Goal: Task Accomplishment & Management: Complete application form

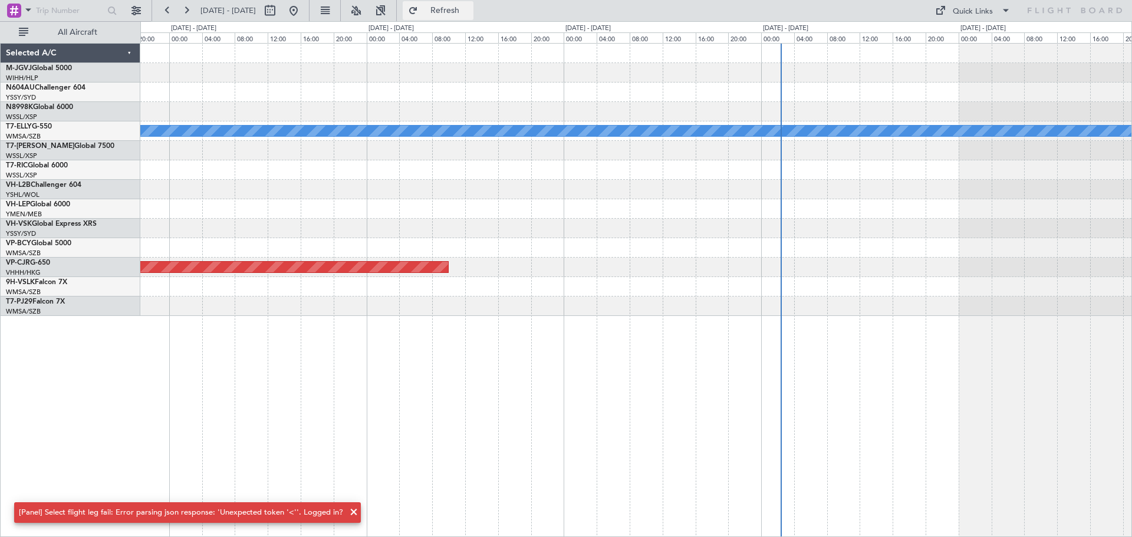
click at [470, 13] on span "Refresh" at bounding box center [445, 10] width 50 height 8
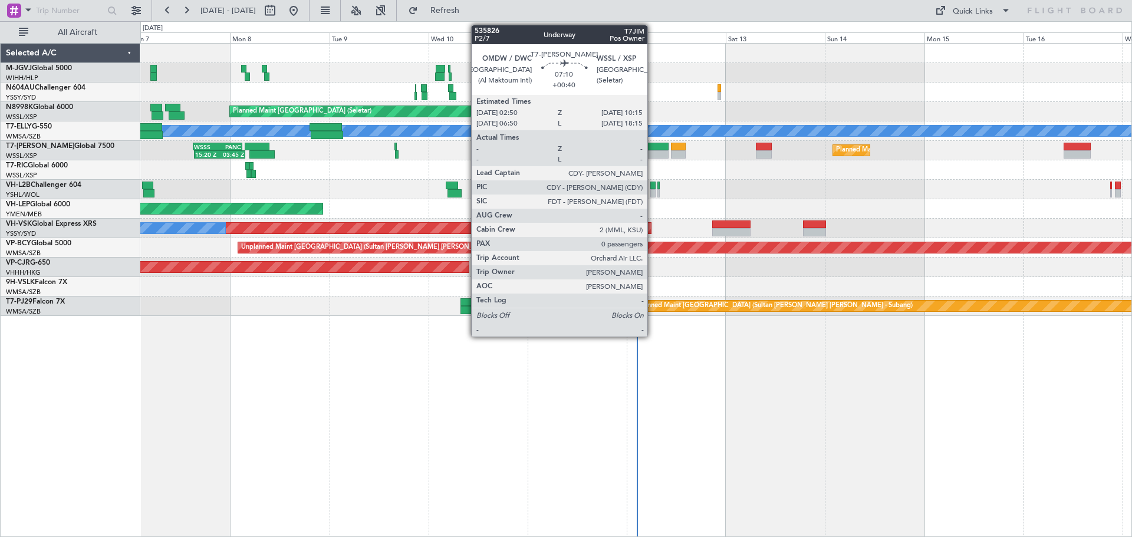
click at [652, 151] on div at bounding box center [653, 154] width 31 height 8
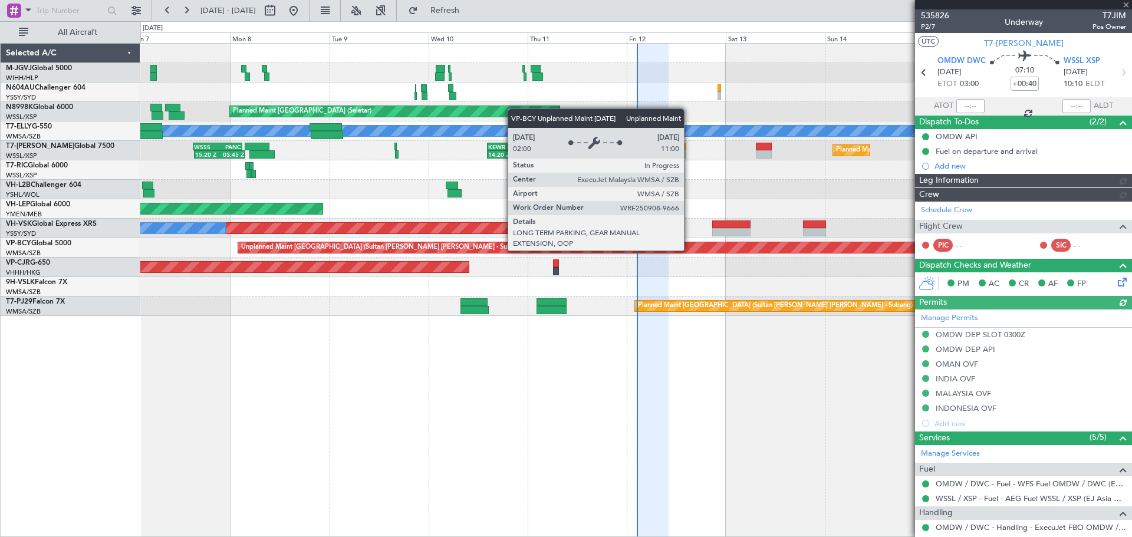
type input "[PERSON_NAME] (KYA)"
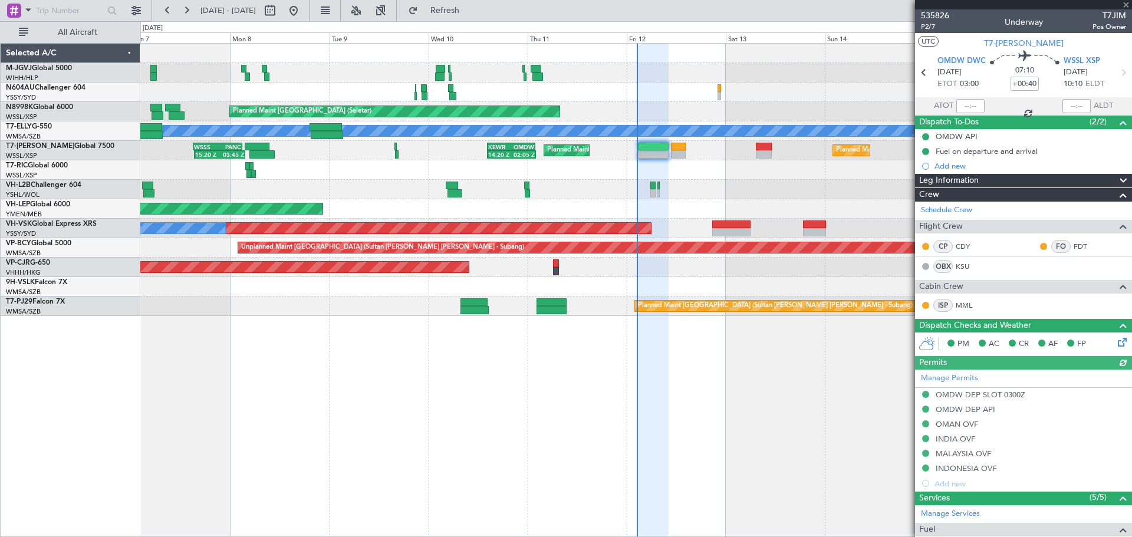
scroll to position [134, 0]
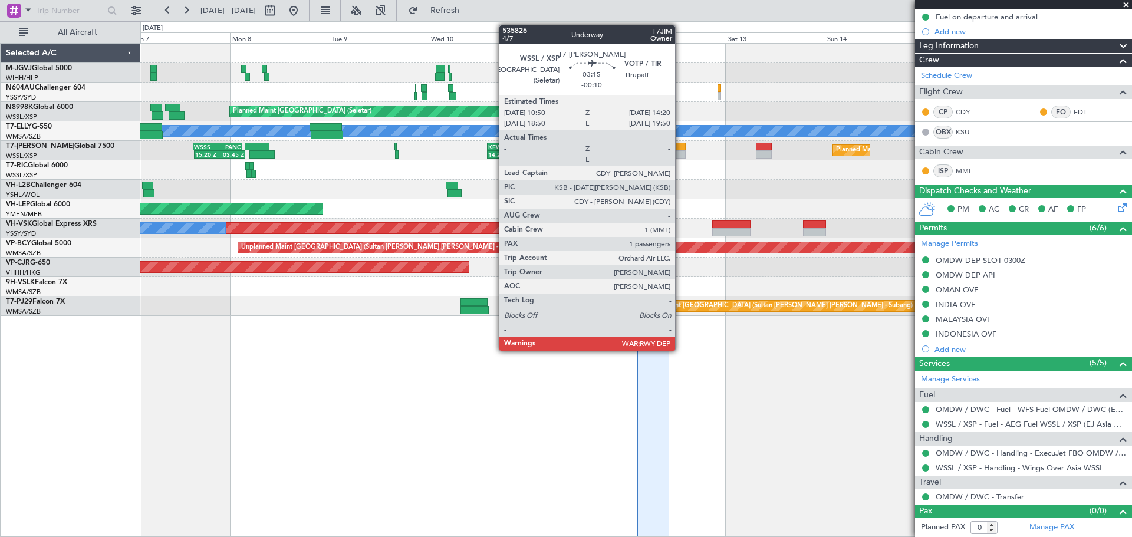
click at [680, 147] on div at bounding box center [678, 147] width 15 height 8
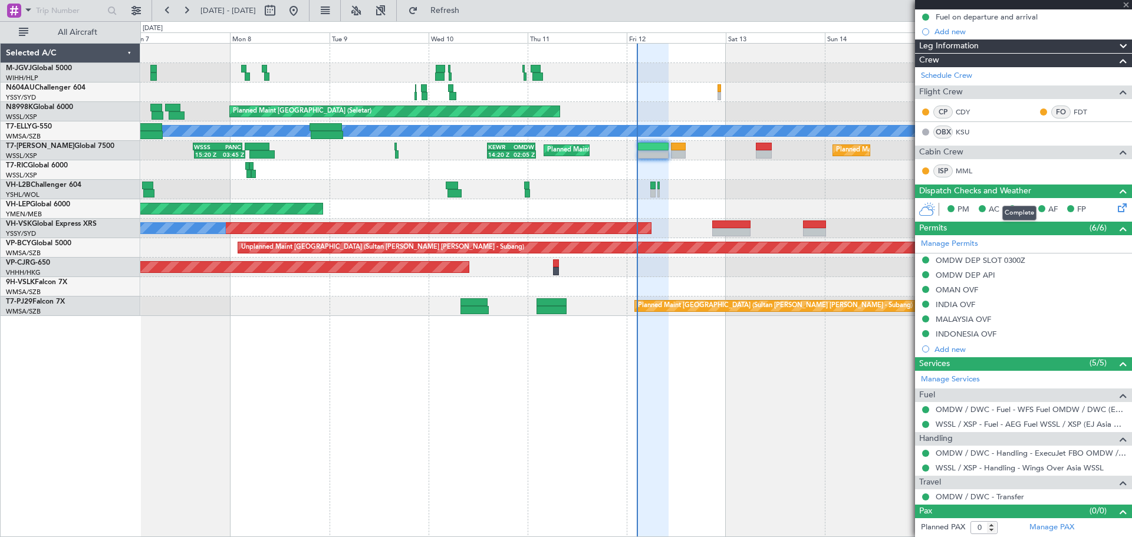
type input "-00:10"
type input "1"
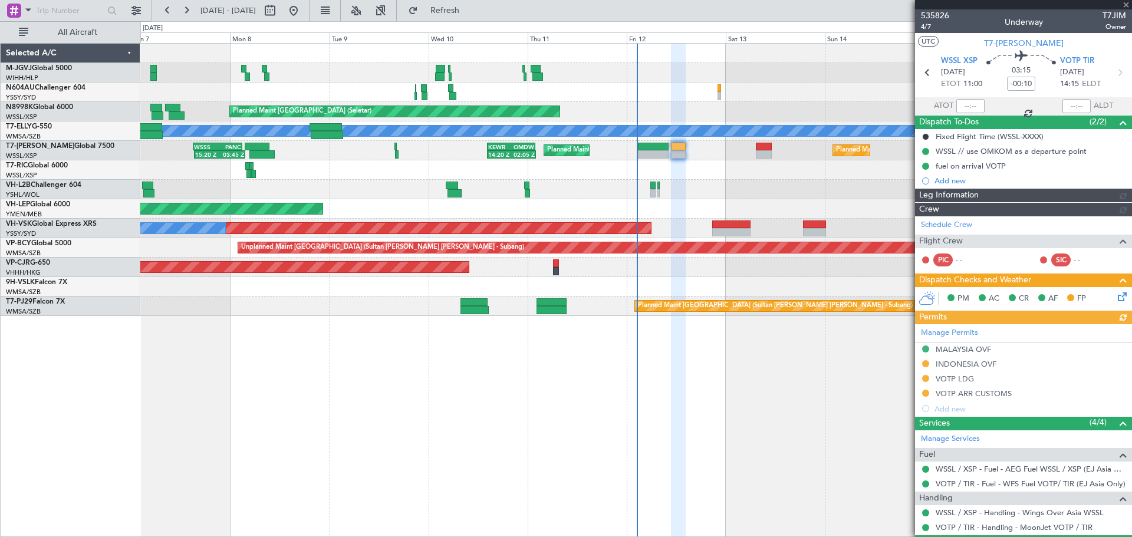
type input "[PERSON_NAME] (KYA)"
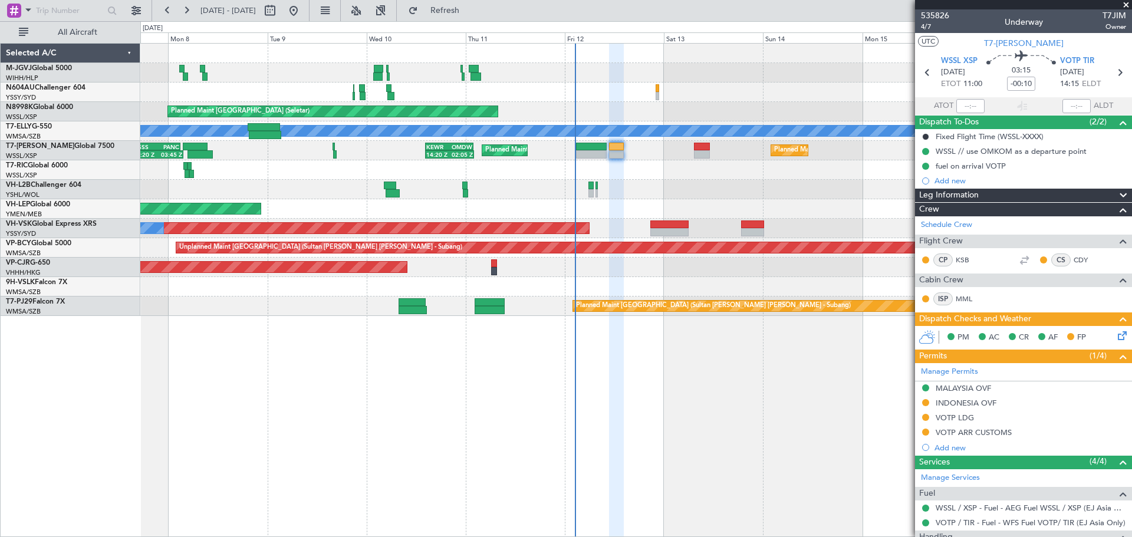
click at [773, 187] on div at bounding box center [635, 189] width 991 height 19
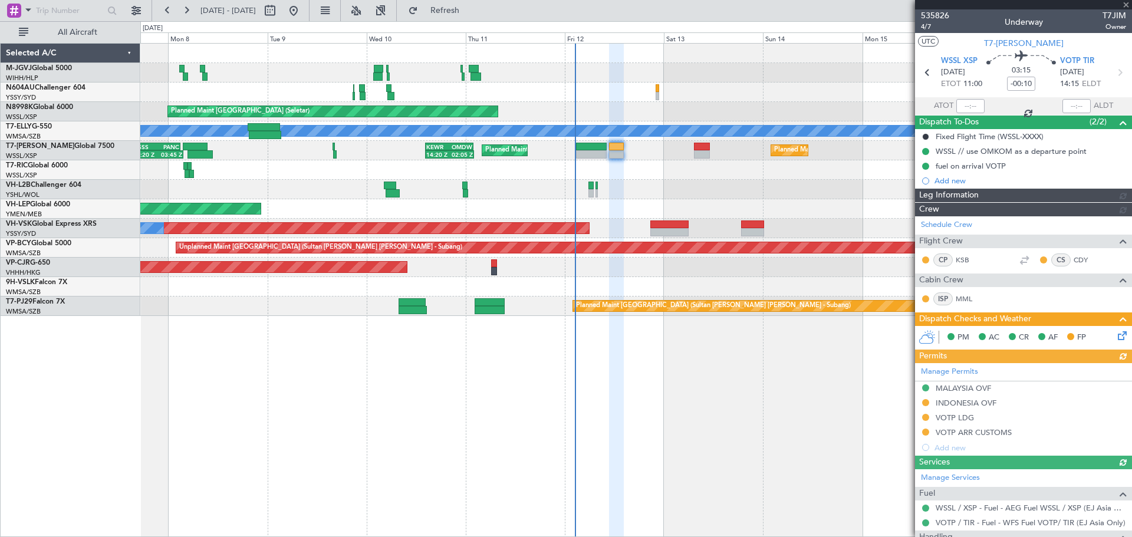
type input "[PERSON_NAME] (KYA)"
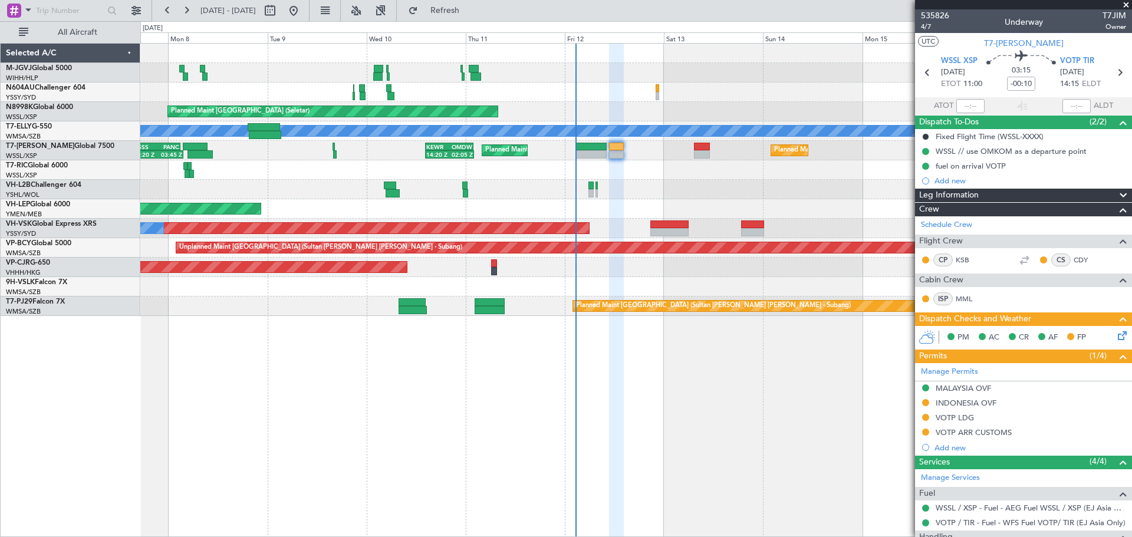
click at [658, 174] on div at bounding box center [635, 169] width 991 height 19
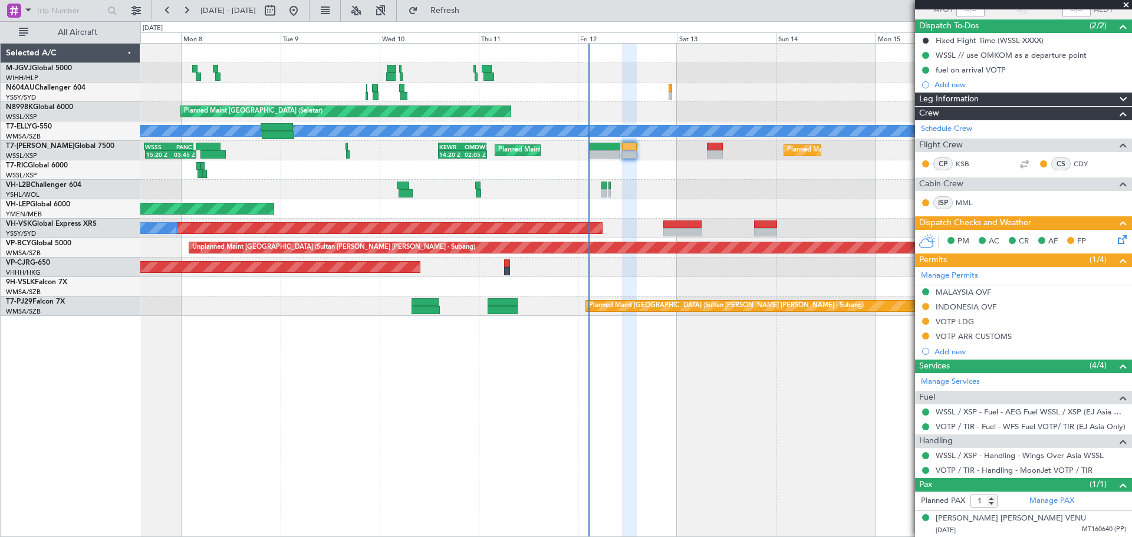
click at [552, 177] on div at bounding box center [635, 169] width 991 height 19
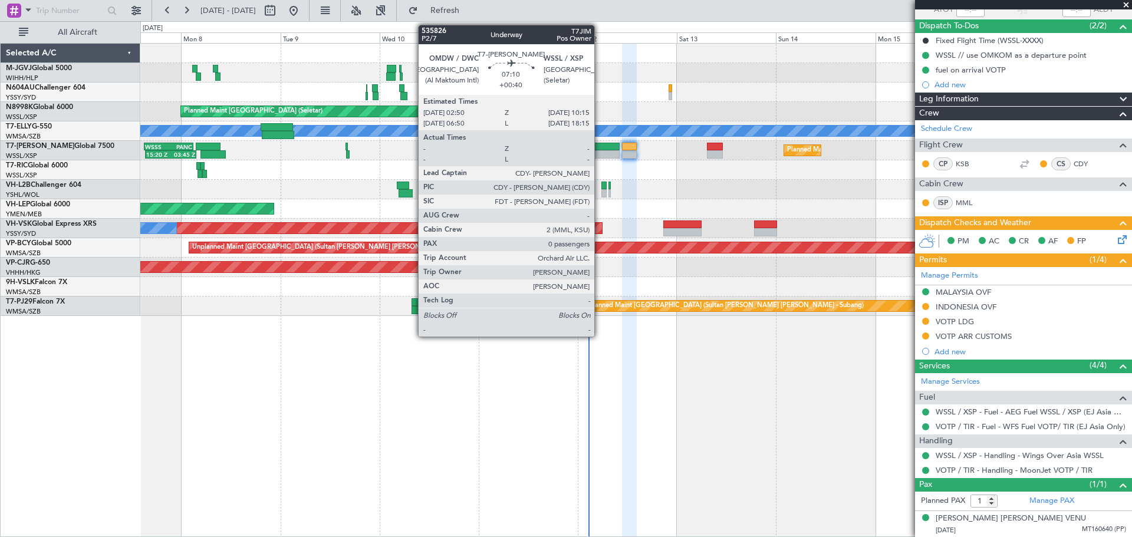
click at [599, 152] on div at bounding box center [604, 154] width 31 height 8
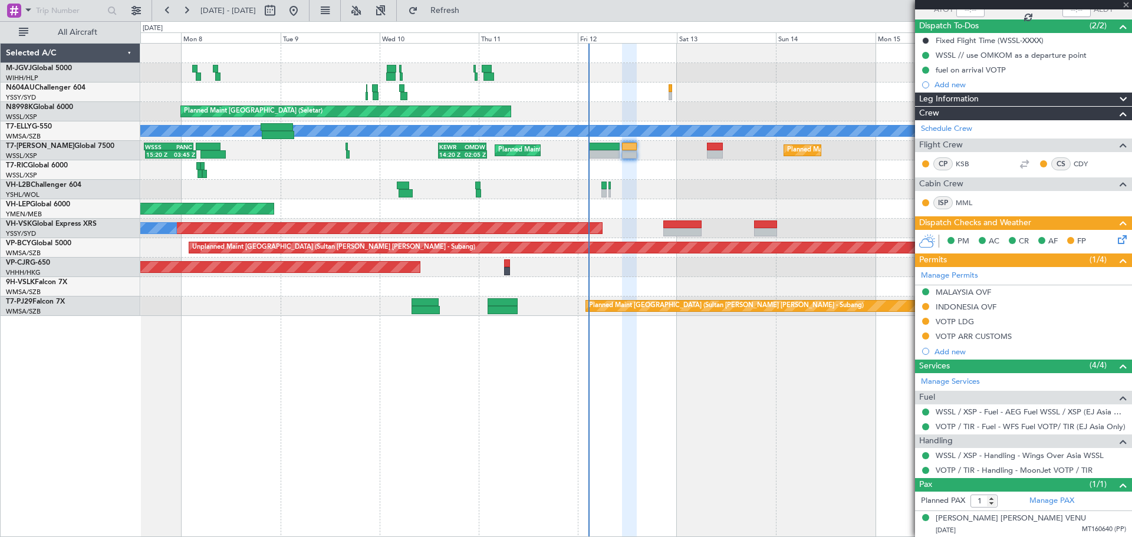
type input "+00:40"
type input "0"
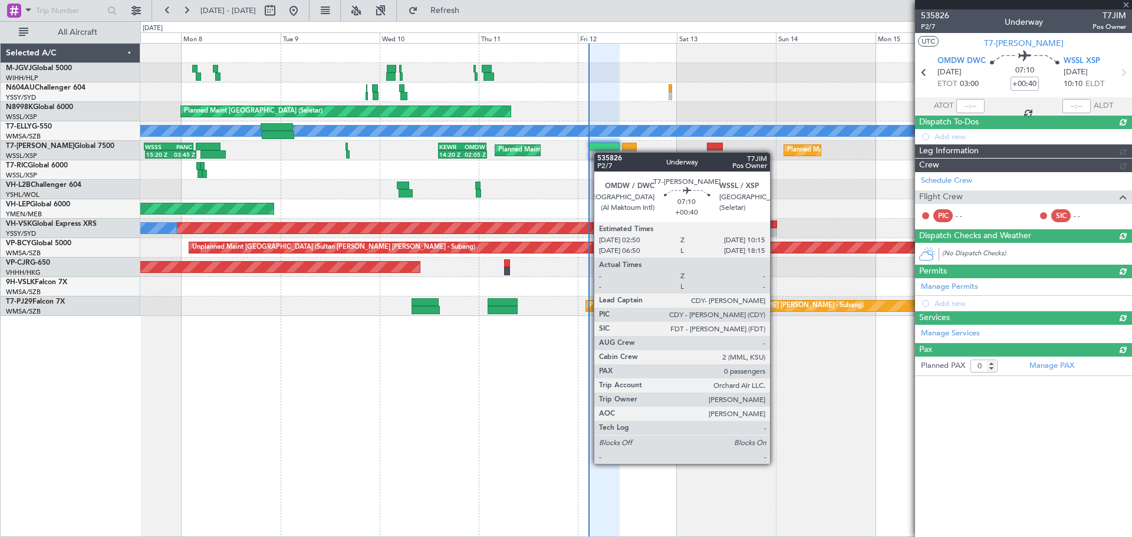
scroll to position [0, 0]
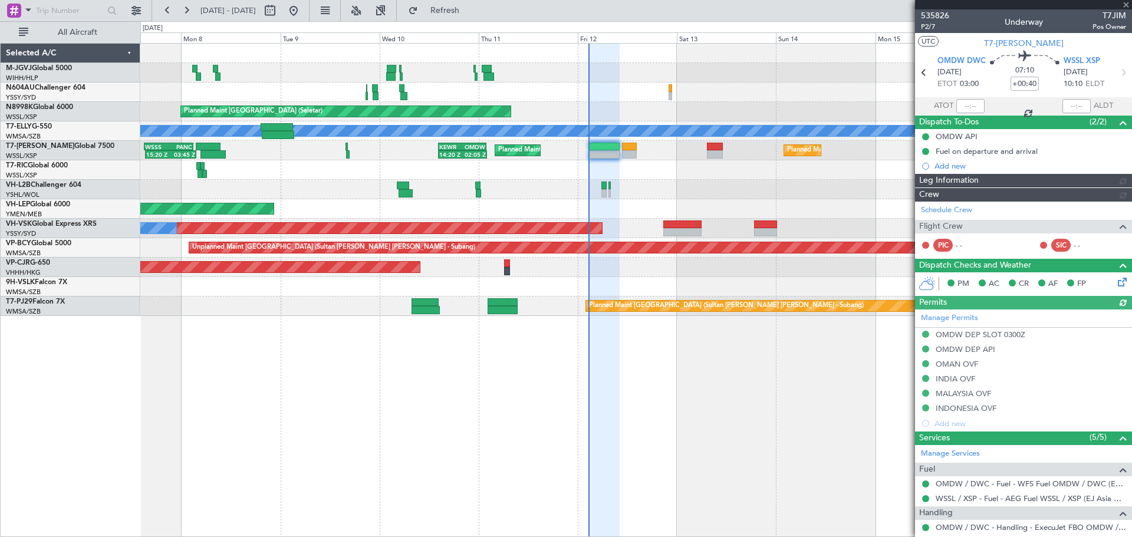
type input "[PERSON_NAME] (KYA)"
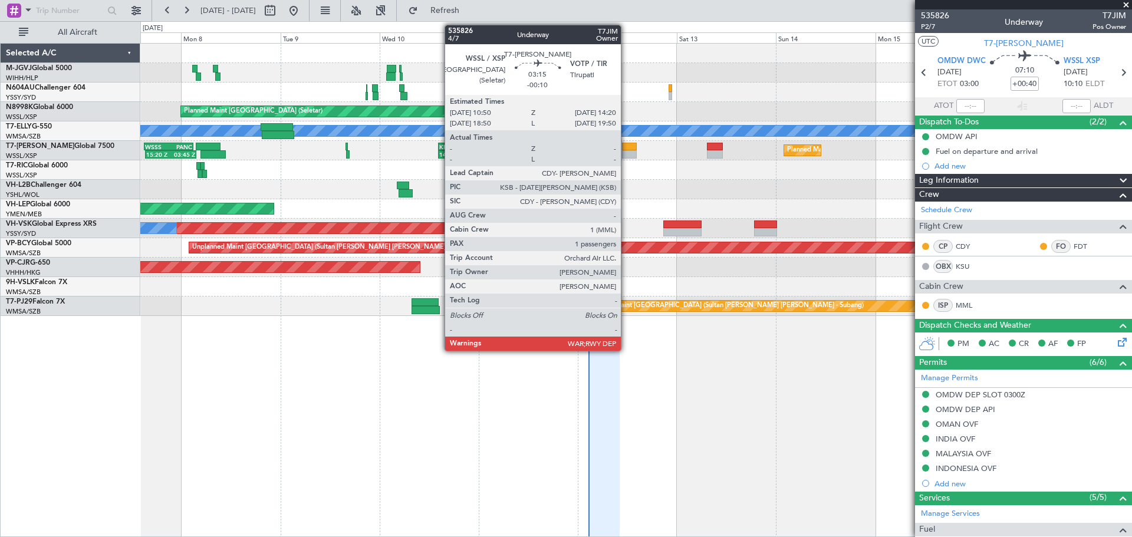
click at [626, 148] on div at bounding box center [629, 147] width 15 height 8
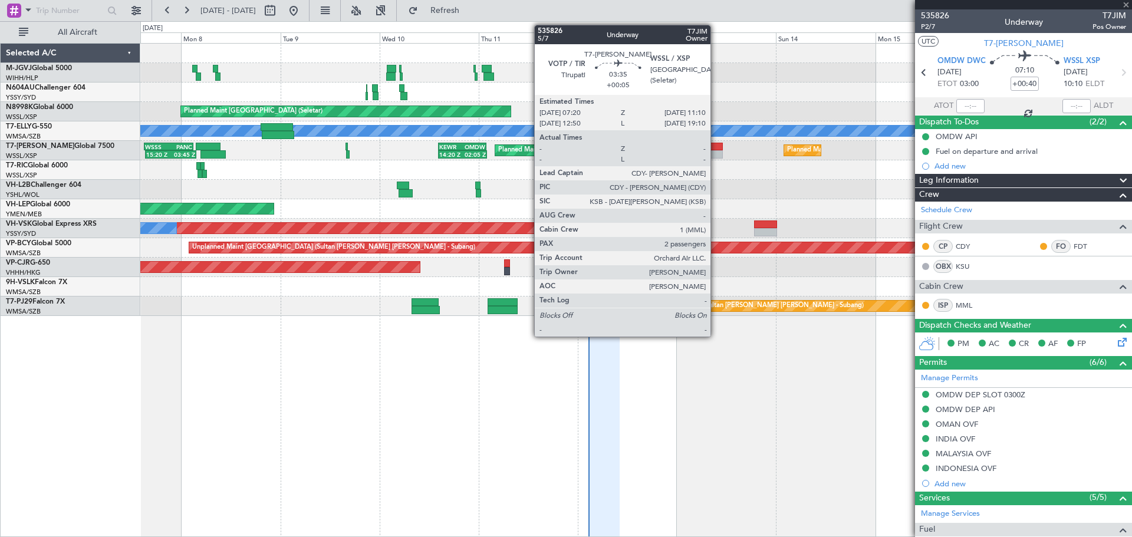
type input "-00:10"
type input "1"
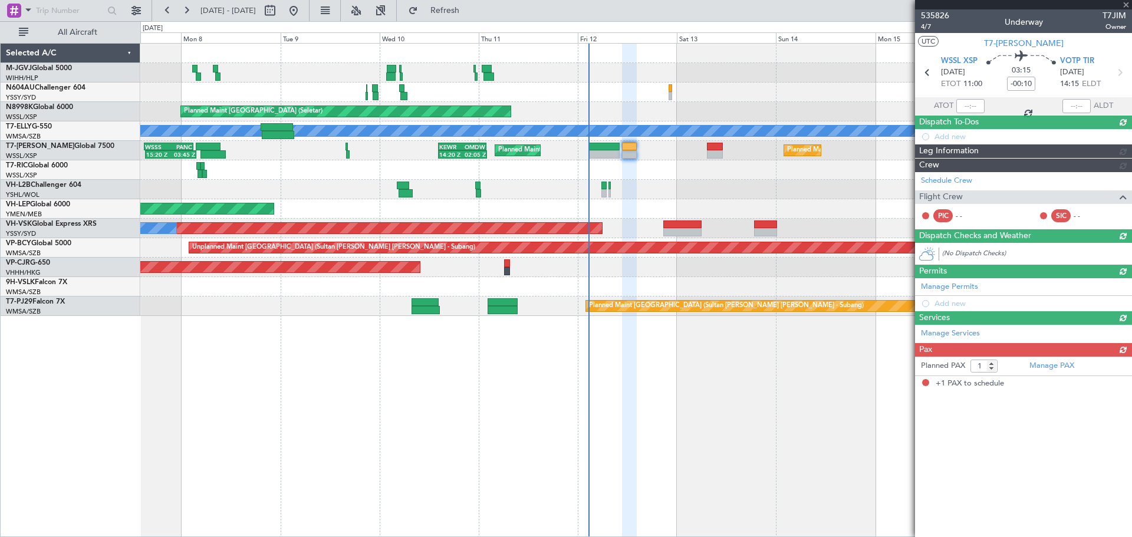
type input "[PERSON_NAME] (KYA)"
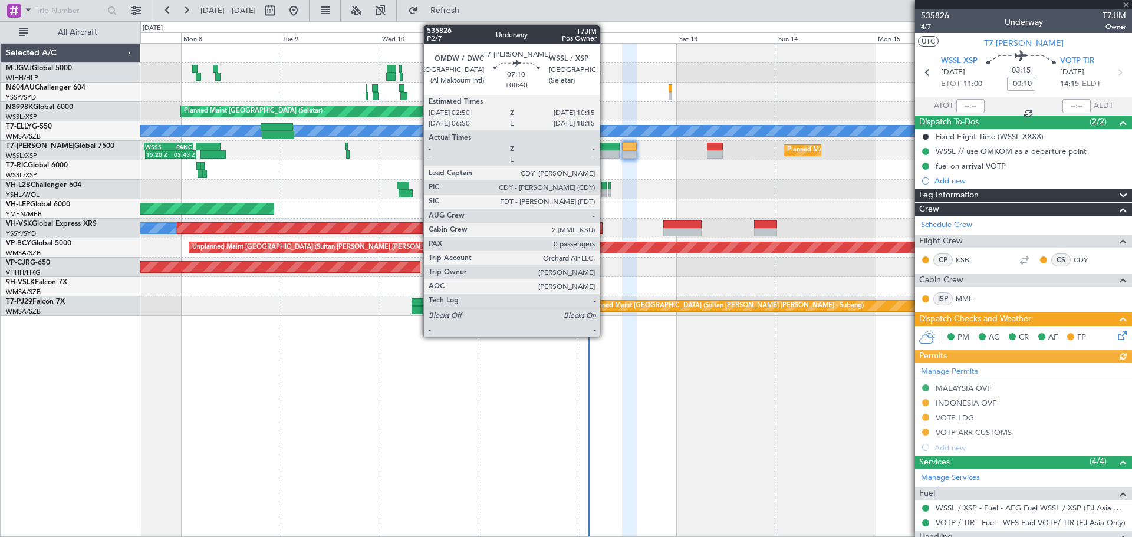
click at [605, 148] on div at bounding box center [604, 147] width 31 height 8
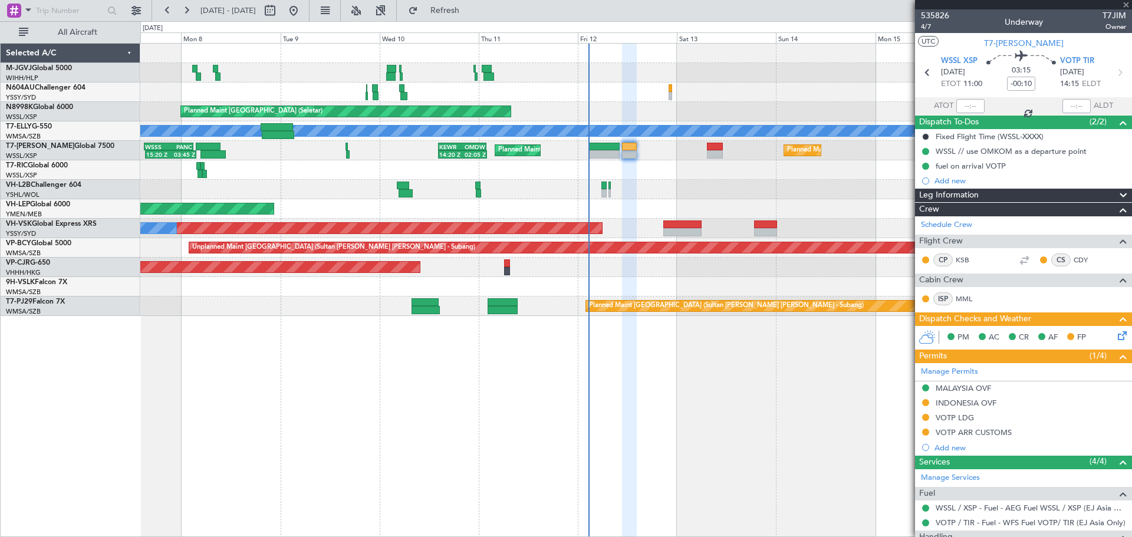
type input "+00:40"
type input "0"
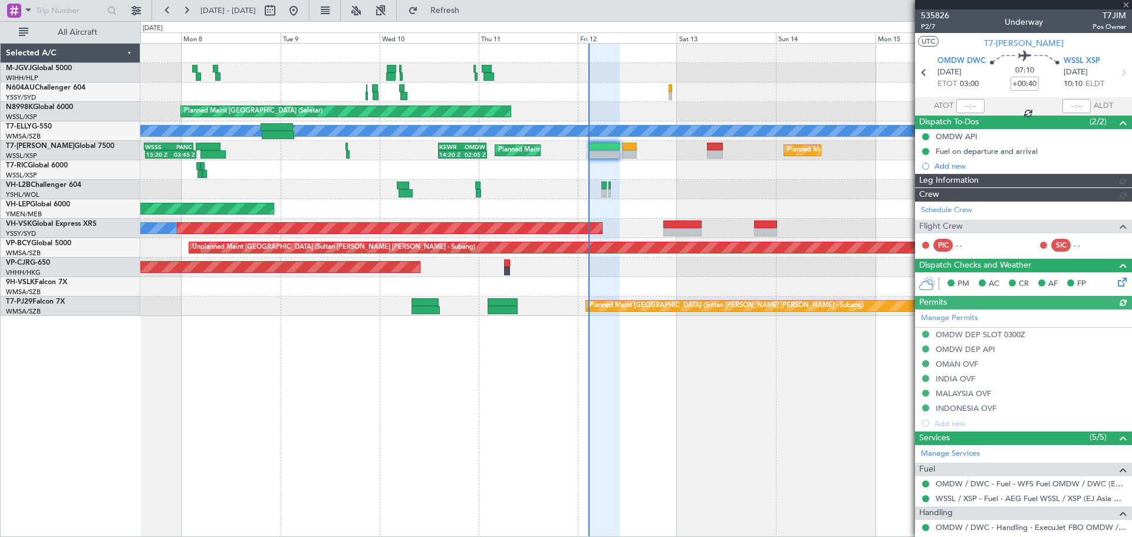
type input "[PERSON_NAME] (KYA)"
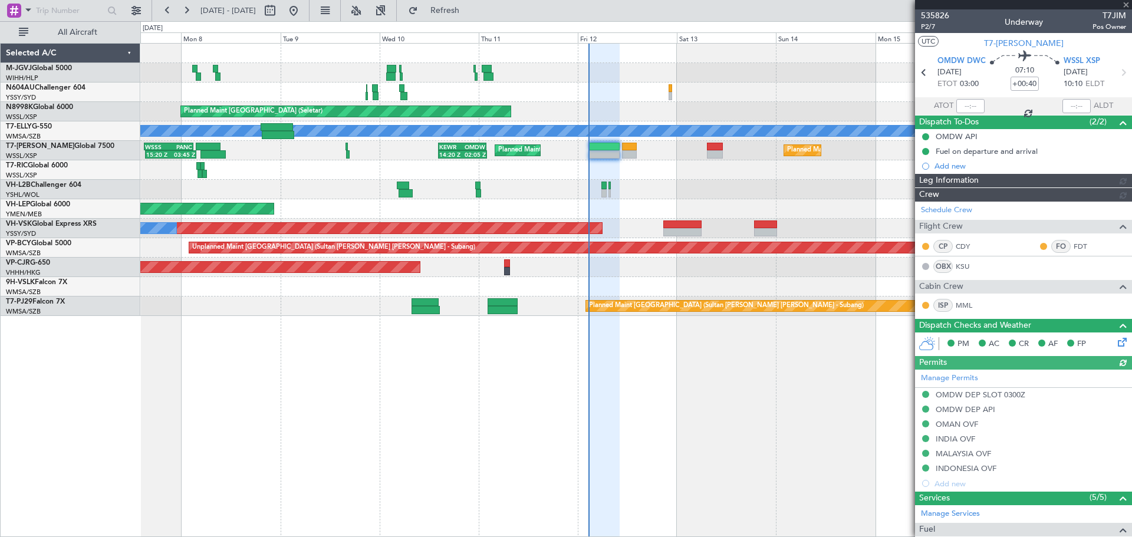
type input "[PERSON_NAME] (KYA)"
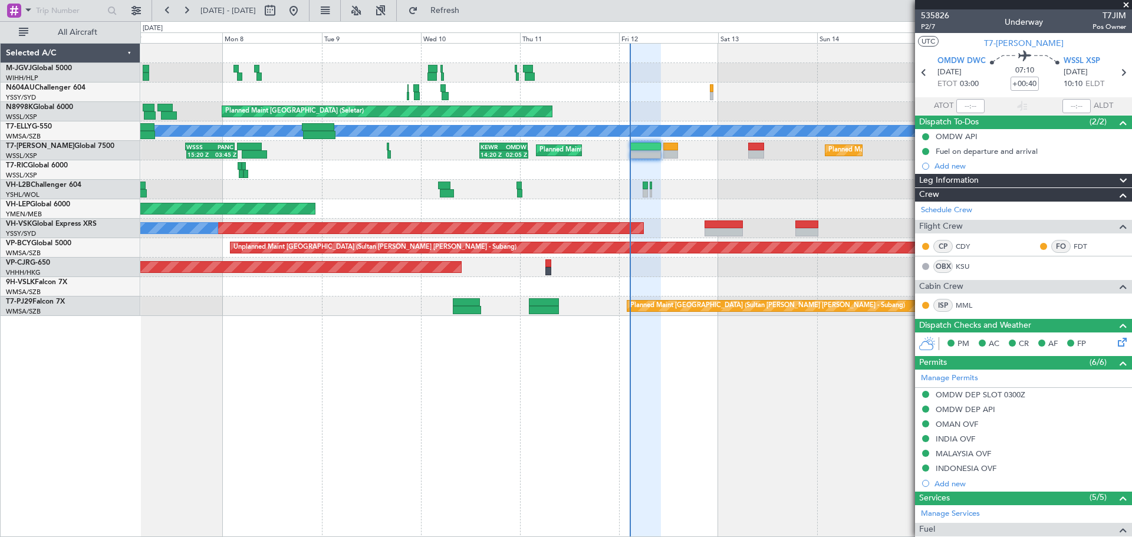
click at [676, 193] on div "Unplanned Maint [GEOGRAPHIC_DATA] ([GEOGRAPHIC_DATA])" at bounding box center [635, 189] width 991 height 19
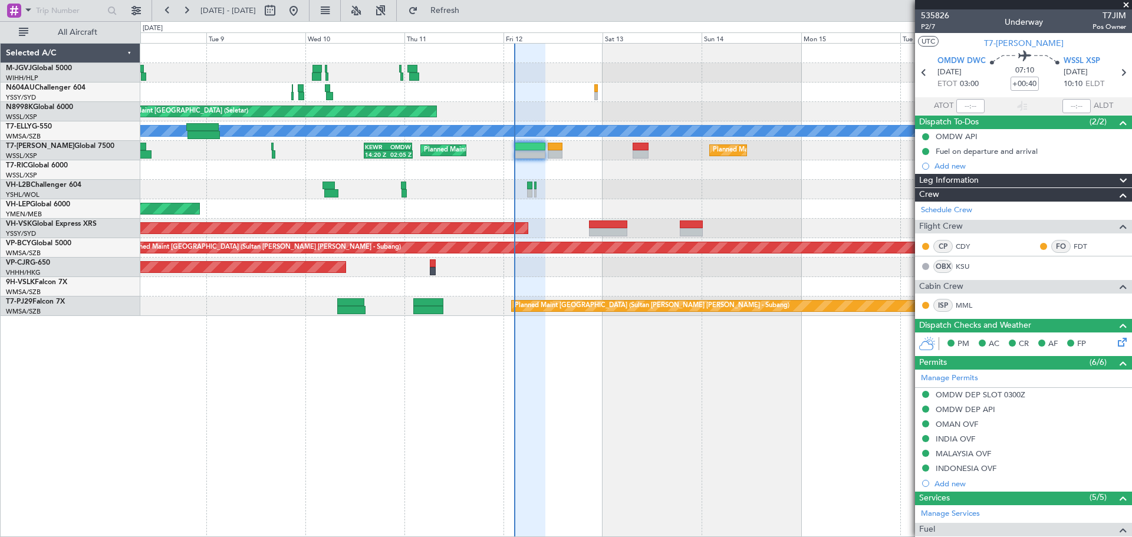
click at [661, 105] on div "Planned Maint [GEOGRAPHIC_DATA] (Seletar) Planned Maint [GEOGRAPHIC_DATA] ([GEO…" at bounding box center [635, 180] width 991 height 272
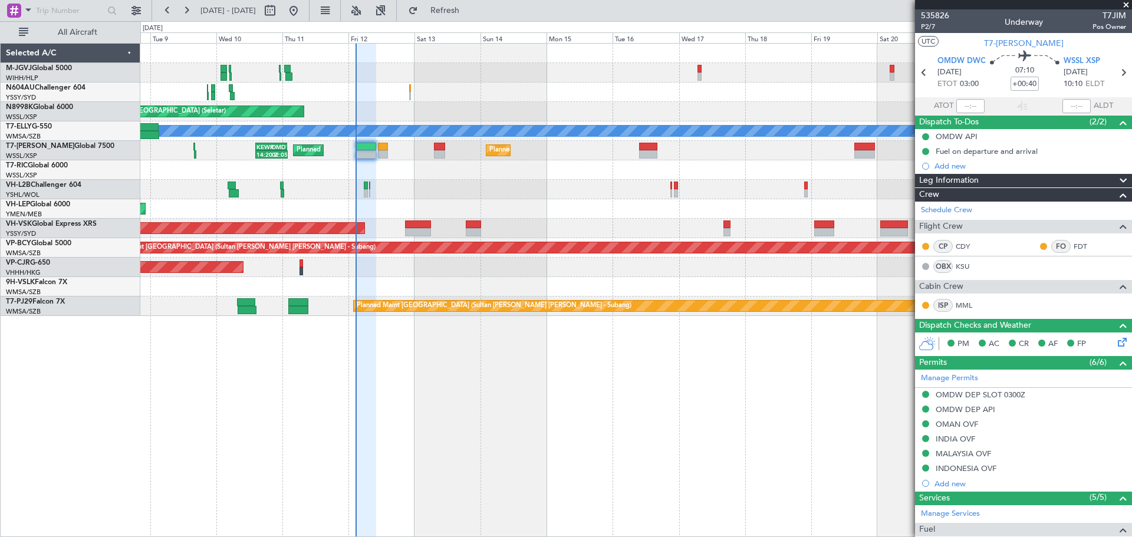
click at [581, 124] on div "Planned Maint [GEOGRAPHIC_DATA] (Seletar) Planned Maint [GEOGRAPHIC_DATA] (Sele…" at bounding box center [635, 180] width 991 height 272
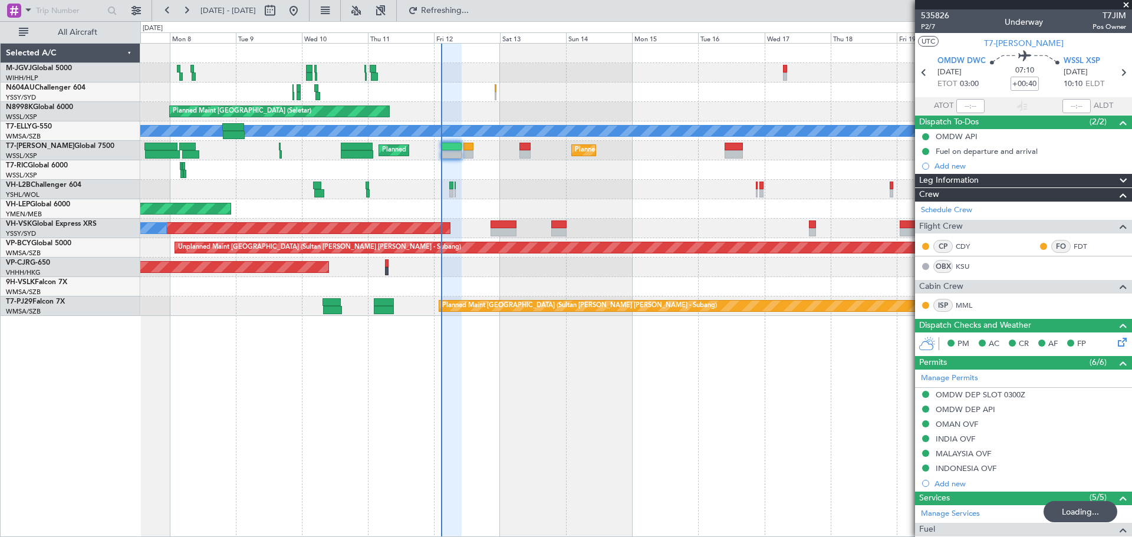
click at [582, 95] on div at bounding box center [635, 92] width 991 height 19
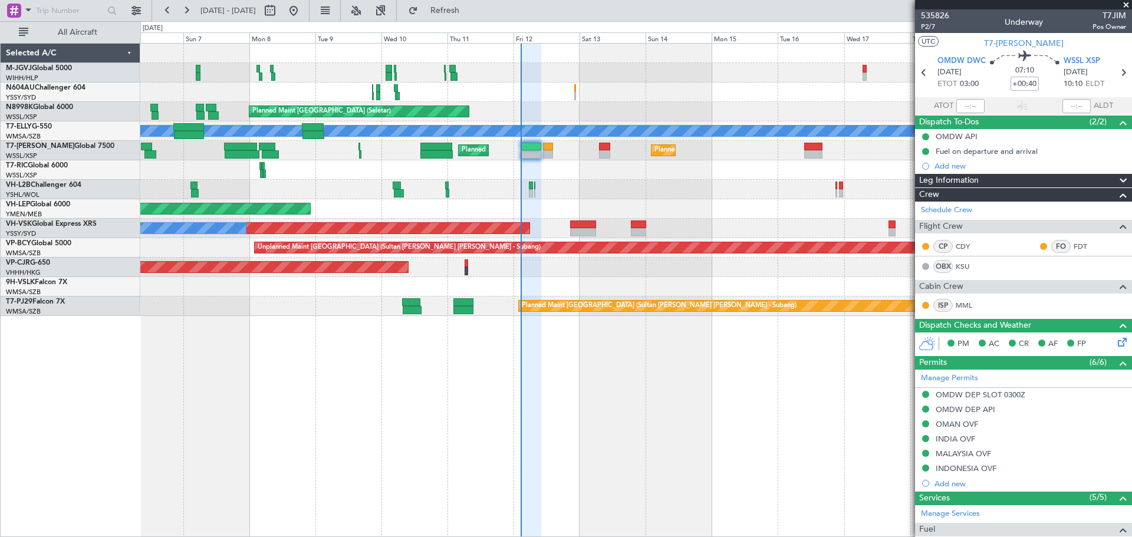
click at [591, 118] on div "Planned Maint [GEOGRAPHIC_DATA] (Seletar)" at bounding box center [635, 111] width 991 height 19
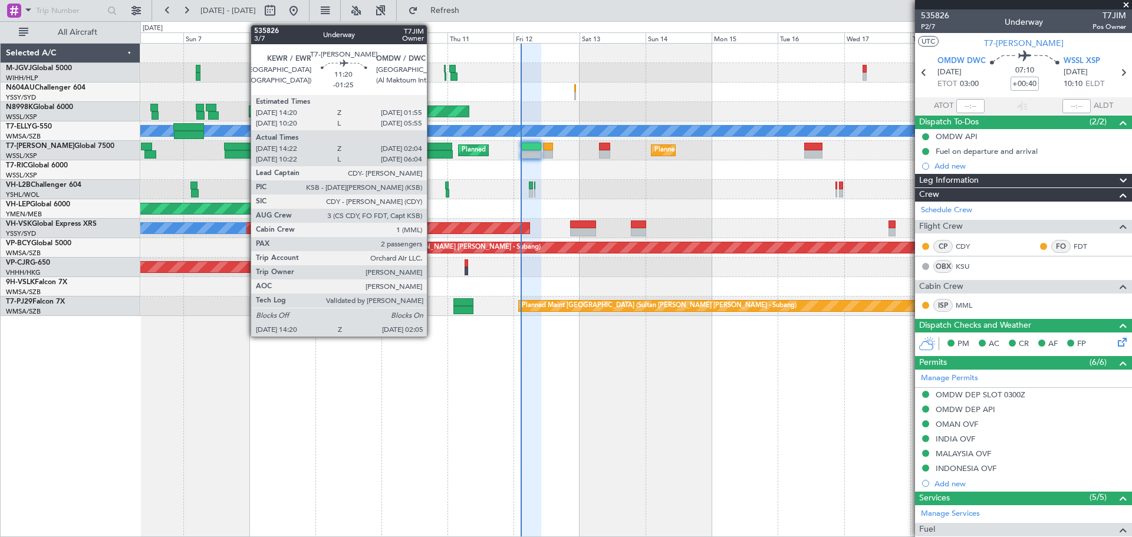
click at [432, 151] on div at bounding box center [436, 154] width 32 height 8
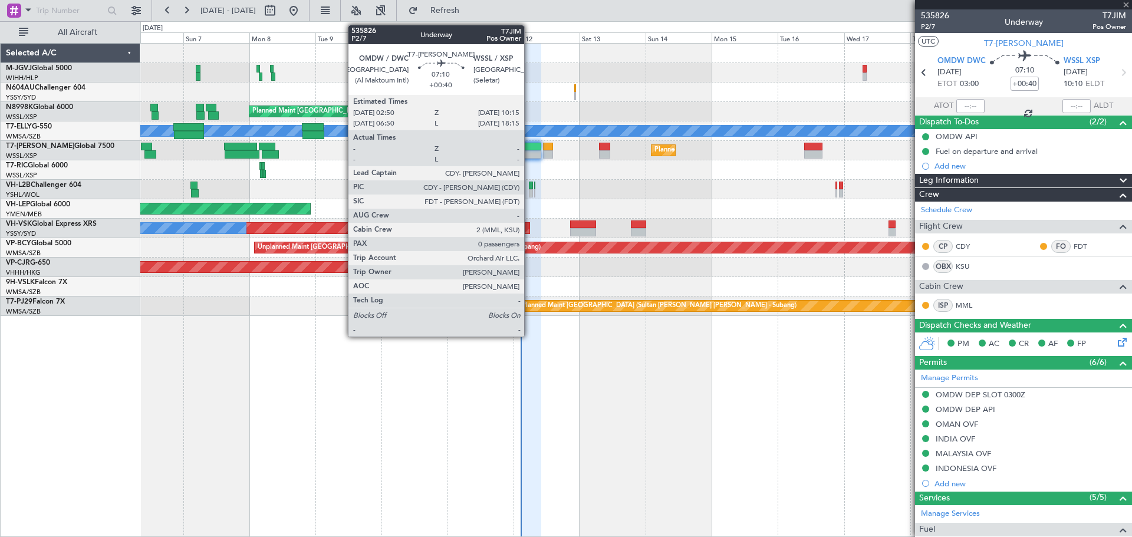
click at [529, 151] on div at bounding box center [530, 154] width 21 height 8
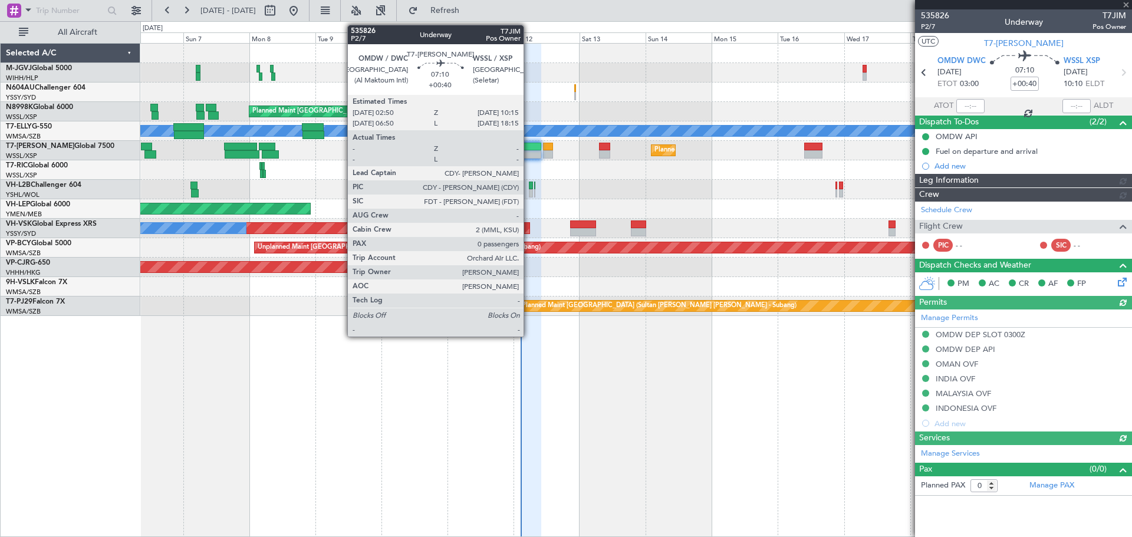
type input "[PERSON_NAME] (KYA)"
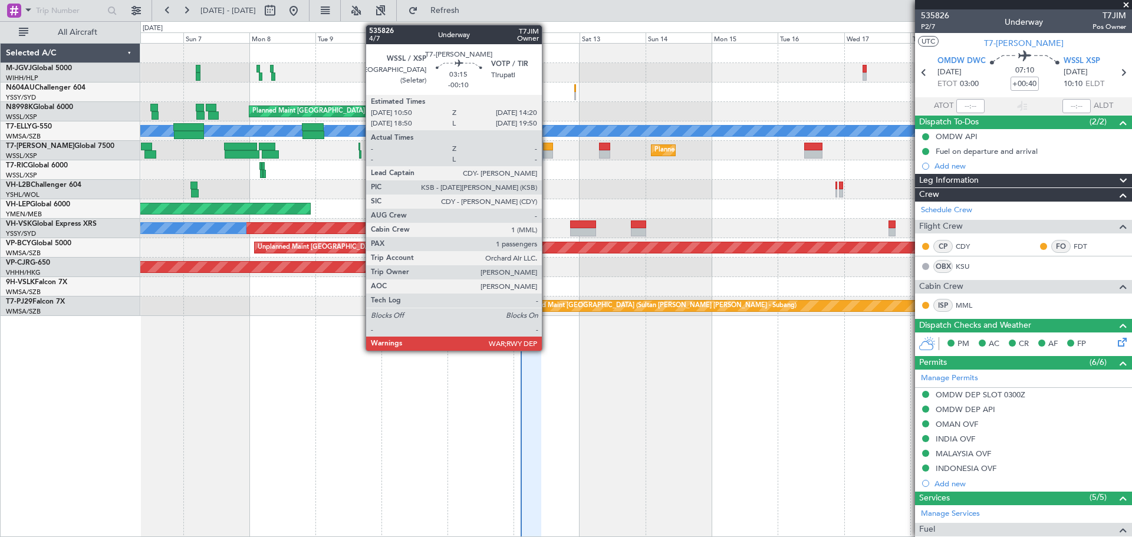
click at [547, 150] on div at bounding box center [548, 147] width 10 height 8
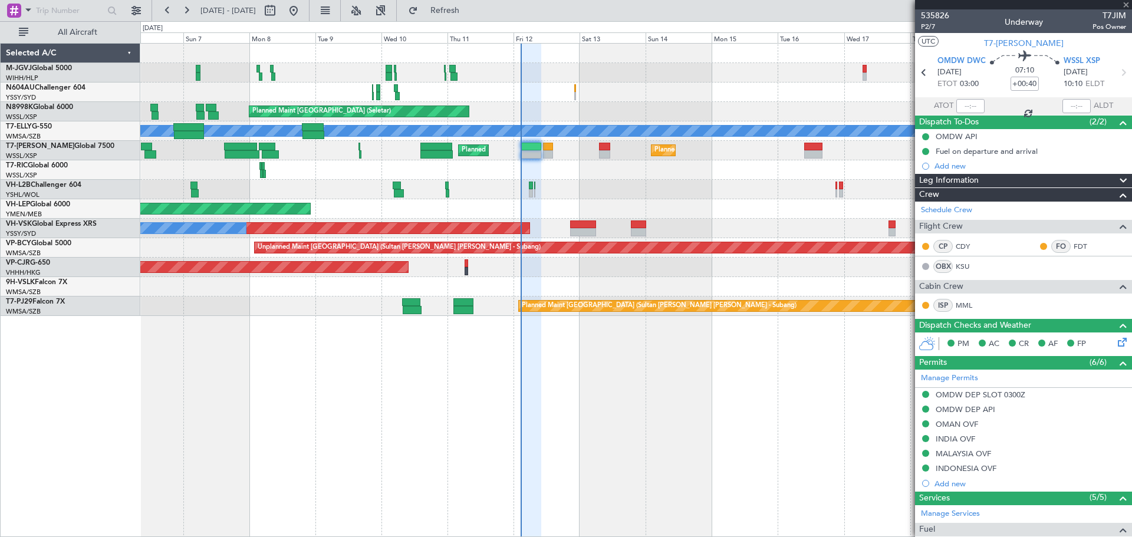
type input "-00:10"
type input "1"
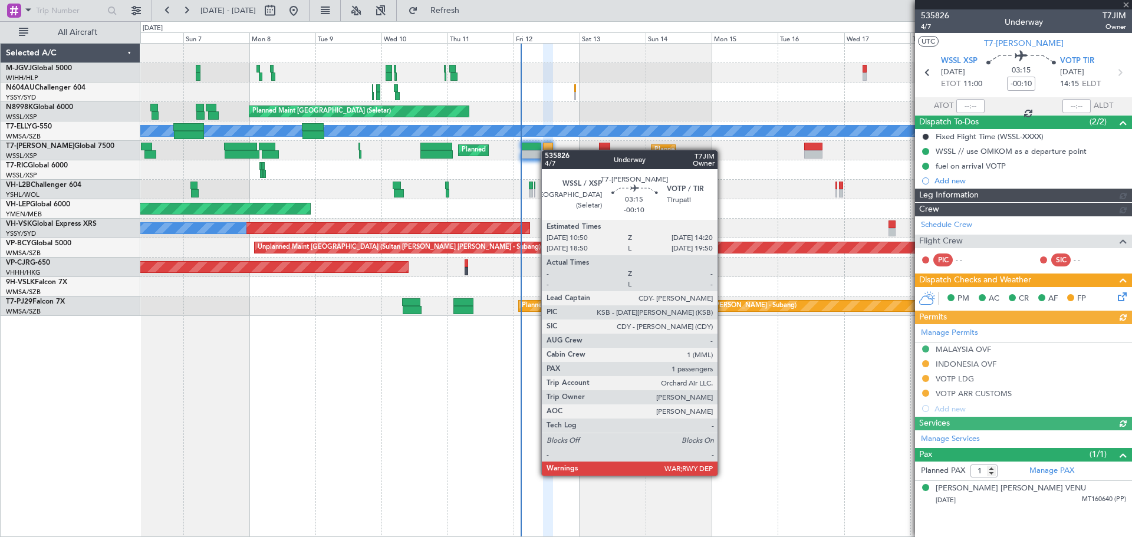
type input "[PERSON_NAME] (KYA)"
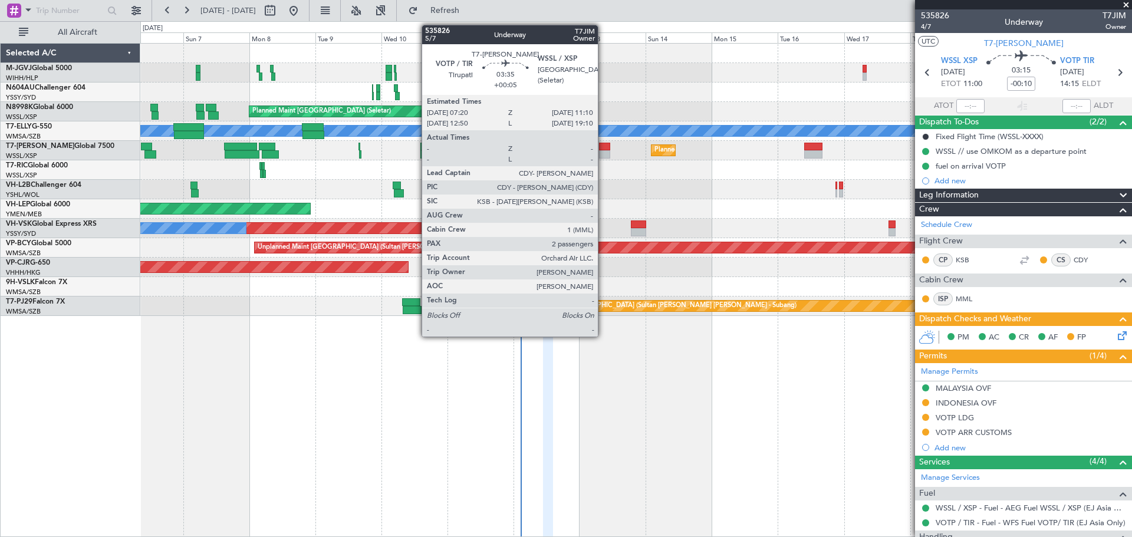
click at [603, 149] on div at bounding box center [604, 147] width 11 height 8
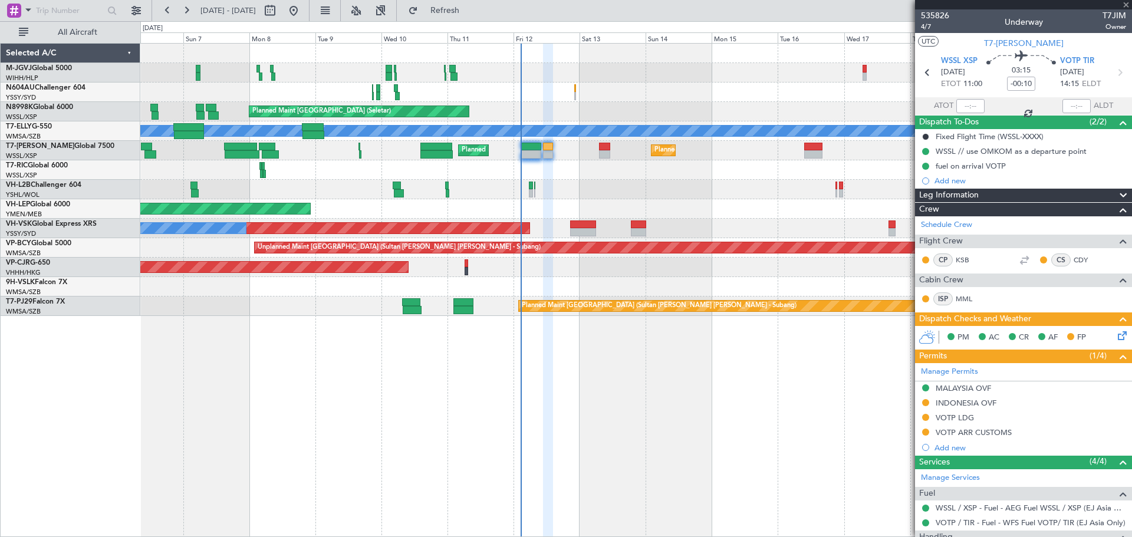
type input "+00:05"
type input "2"
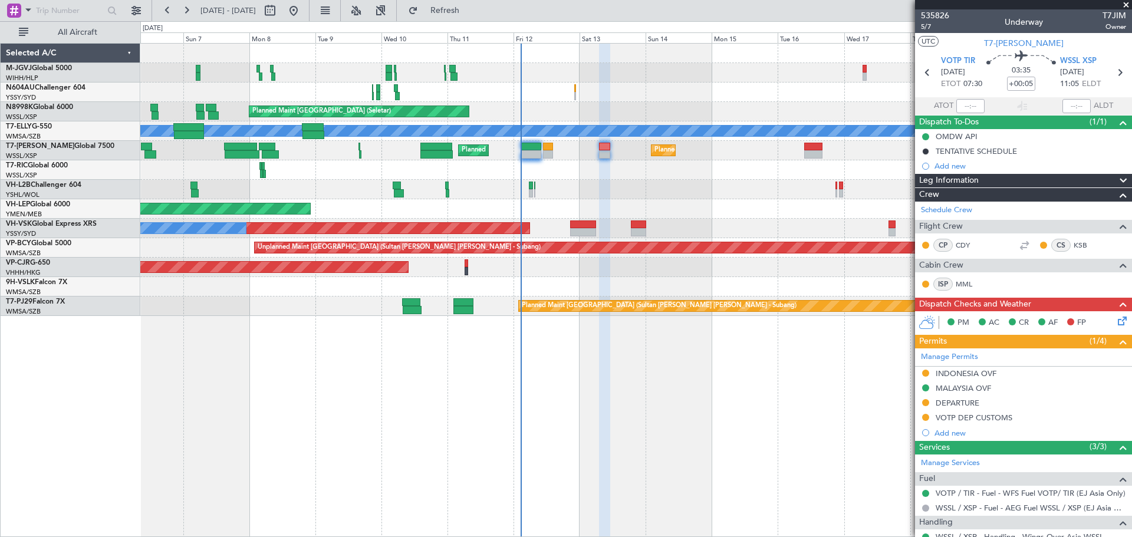
click at [662, 171] on div at bounding box center [635, 169] width 991 height 19
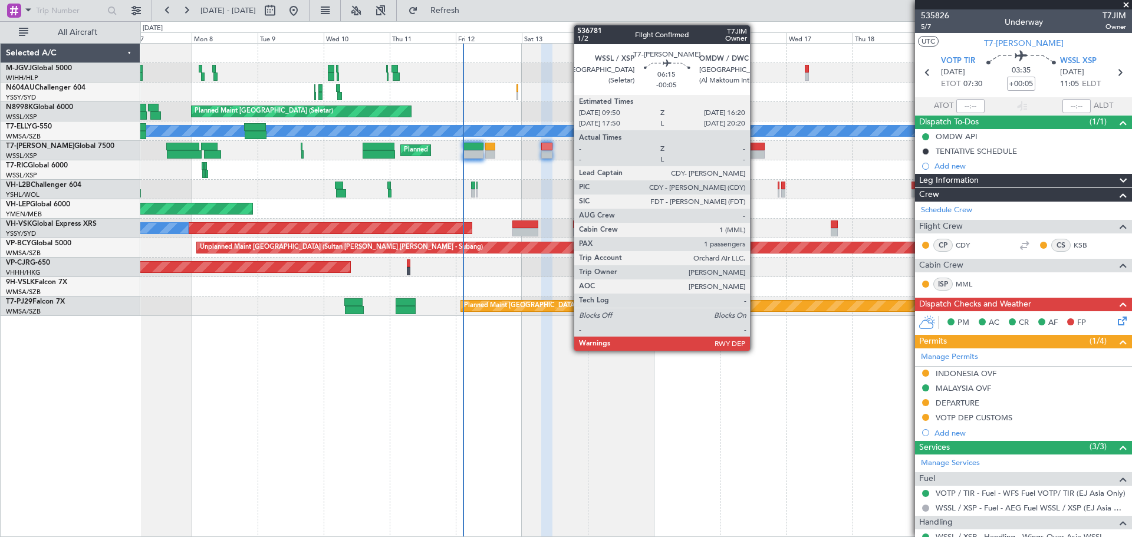
click at [755, 149] on div at bounding box center [755, 147] width 18 height 8
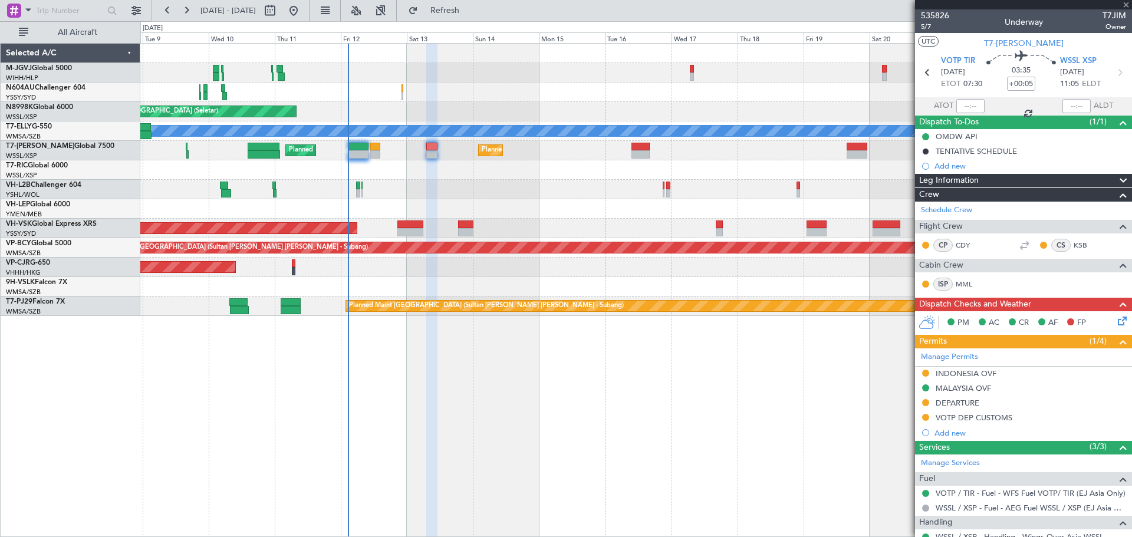
click at [629, 187] on div at bounding box center [635, 189] width 991 height 19
type input "-00:05"
type input "1"
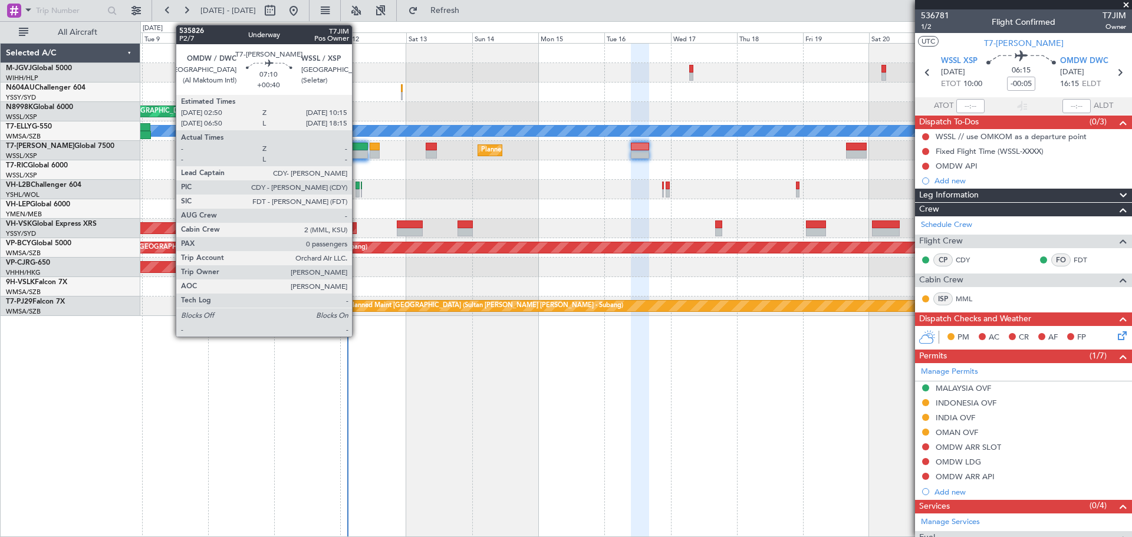
click at [357, 150] on div at bounding box center [357, 154] width 21 height 8
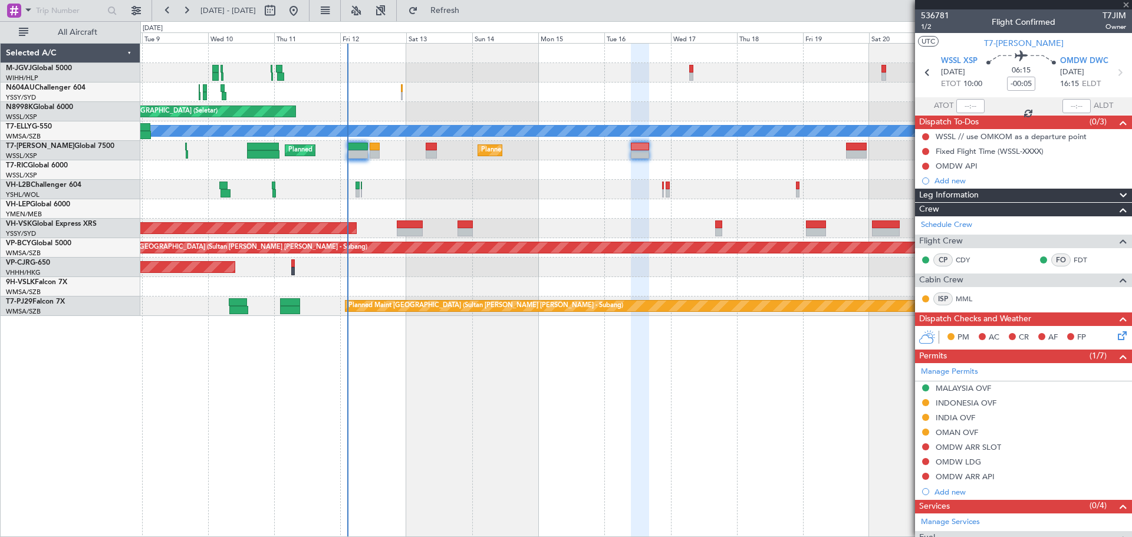
type input "+00:40"
type input "0"
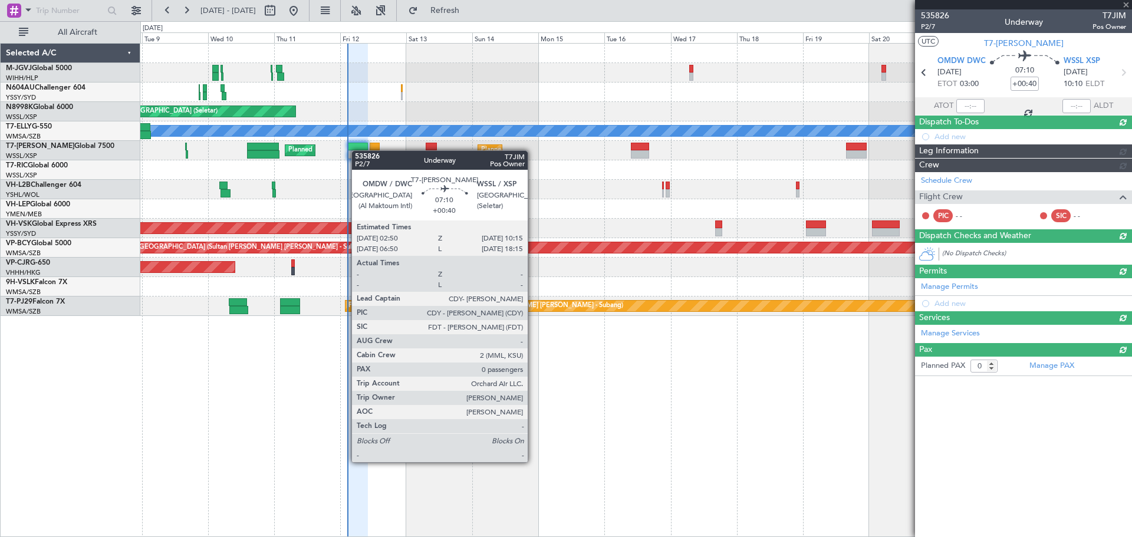
type input "[PERSON_NAME] (KYA)"
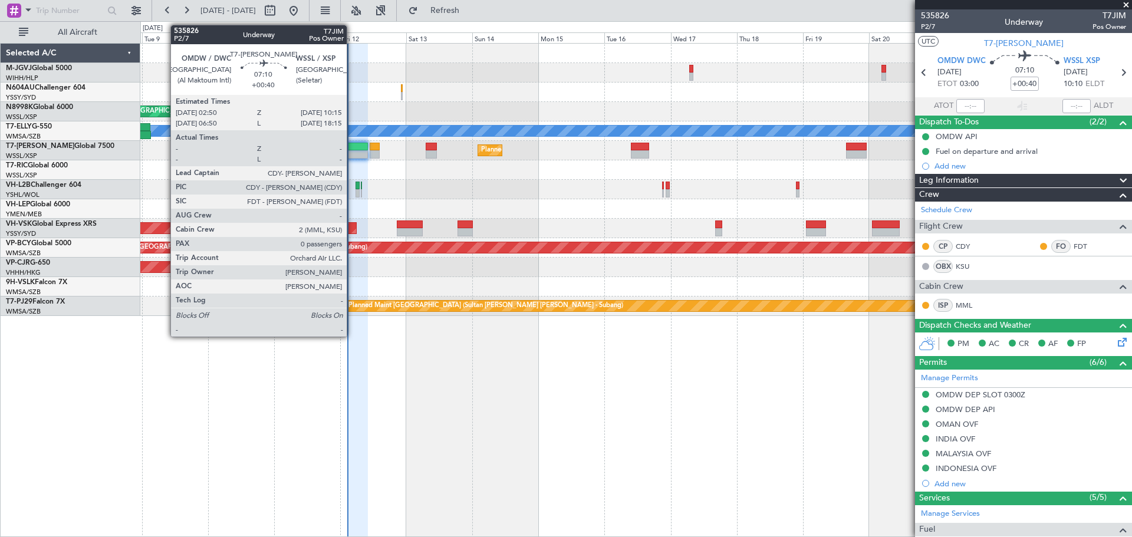
click at [352, 150] on div at bounding box center [357, 154] width 21 height 8
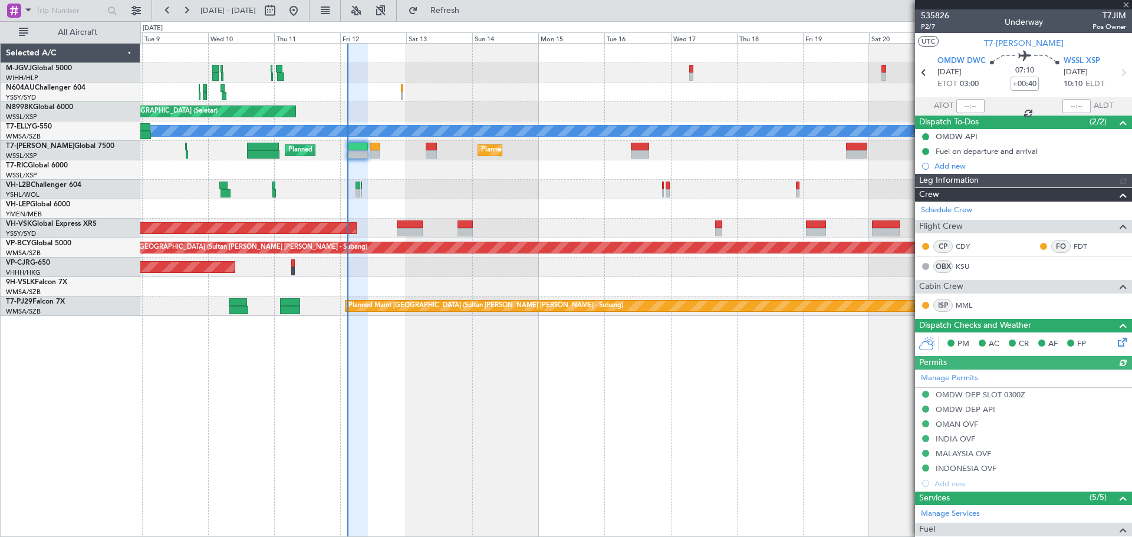
type input "[PERSON_NAME] (KYA)"
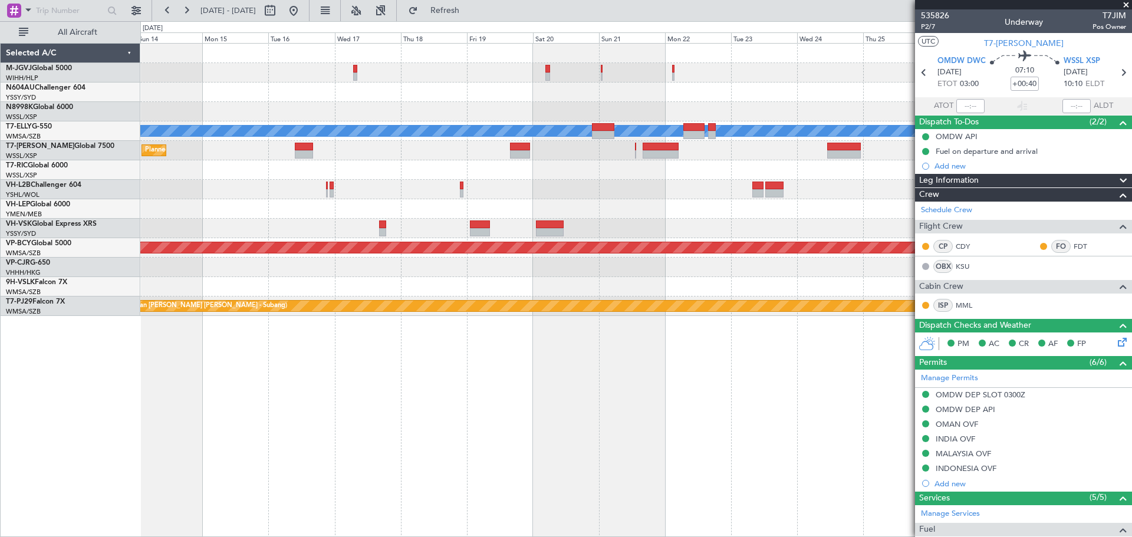
click at [474, 147] on div "Planned Maint [GEOGRAPHIC_DATA] (Seletar) Planned Maint [GEOGRAPHIC_DATA] (Al M…" at bounding box center [635, 150] width 991 height 19
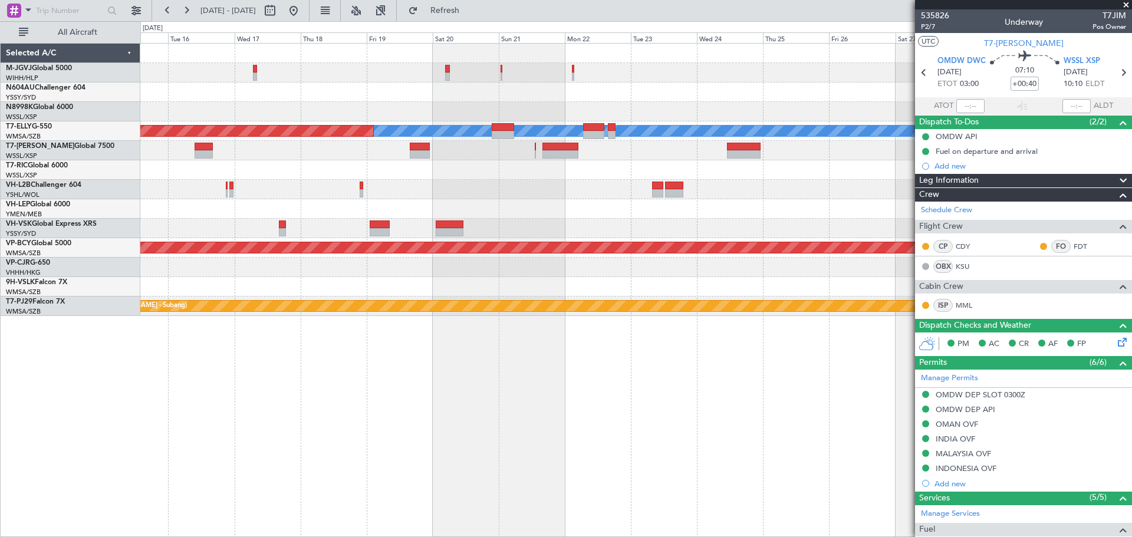
click at [849, 167] on div "[PERSON_NAME] Planned Maint [GEOGRAPHIC_DATA] ([GEOGRAPHIC_DATA]) Planned Maint…" at bounding box center [635, 180] width 991 height 272
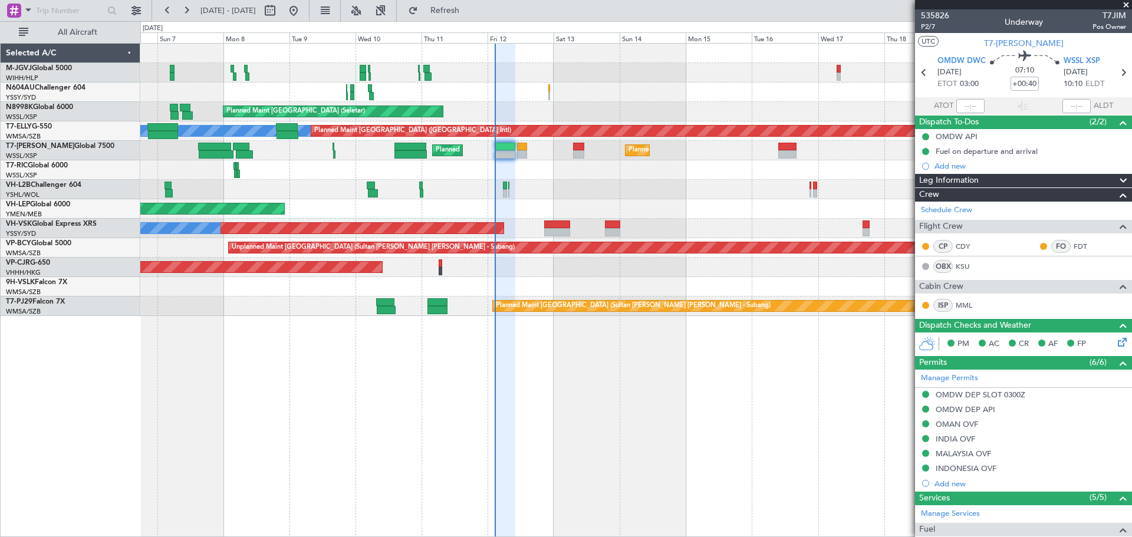
click at [760, 179] on div "Planned Maint [GEOGRAPHIC_DATA] (Seletar) Planned Maint [GEOGRAPHIC_DATA] (Sele…" at bounding box center [635, 180] width 991 height 272
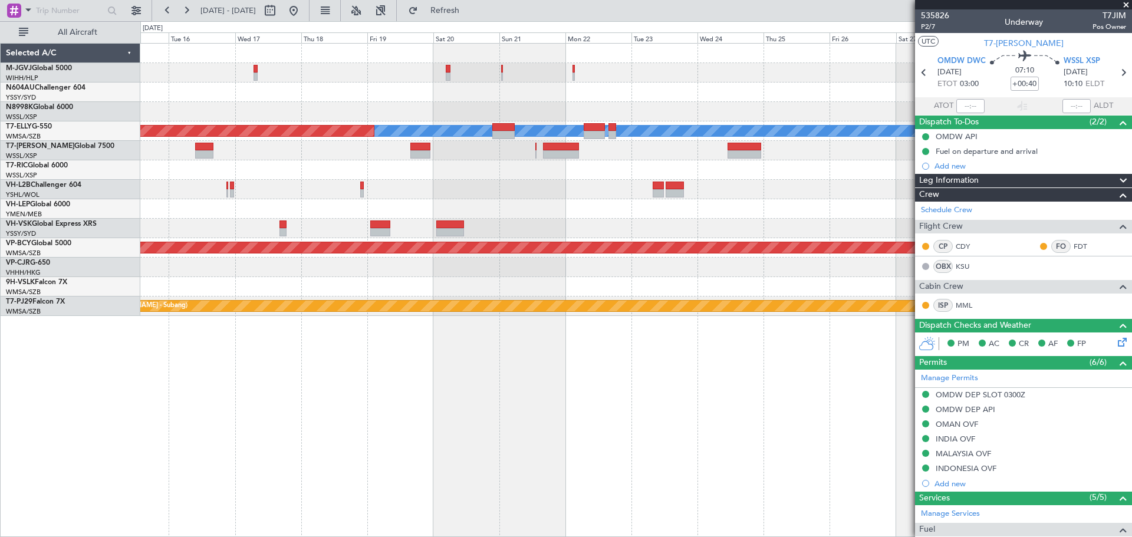
click at [147, 213] on div "[PERSON_NAME] Planned Maint [GEOGRAPHIC_DATA] ([GEOGRAPHIC_DATA]) Planned Maint…" at bounding box center [635, 180] width 991 height 272
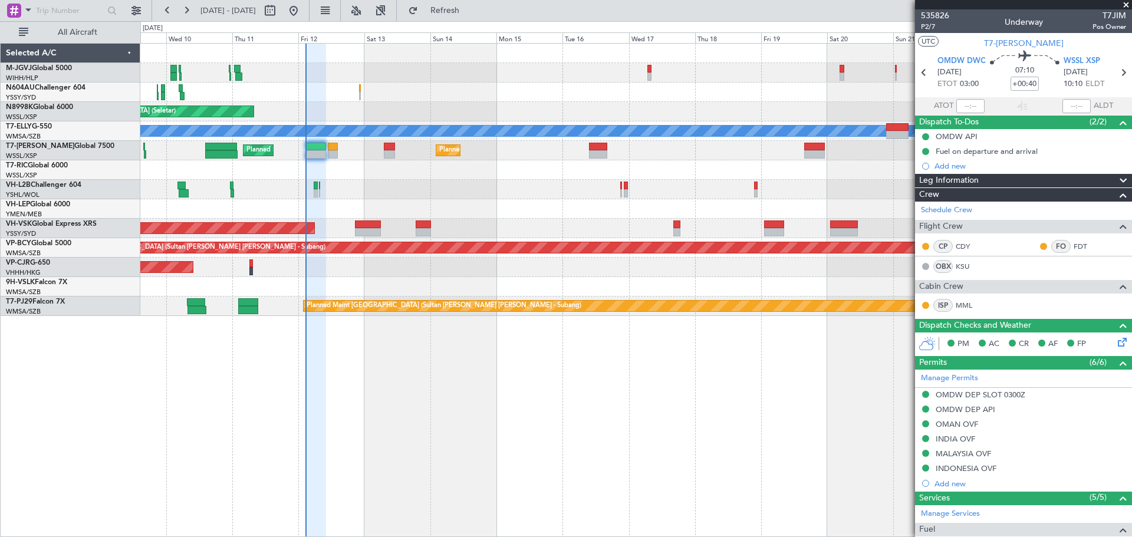
click at [405, 176] on div at bounding box center [635, 169] width 991 height 19
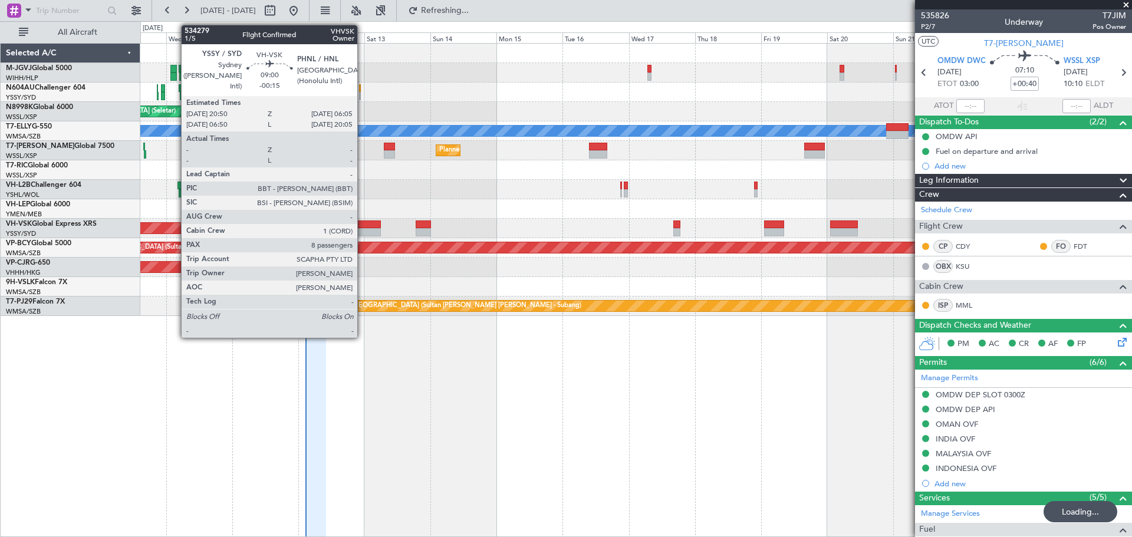
click at [362, 227] on div at bounding box center [368, 224] width 26 height 8
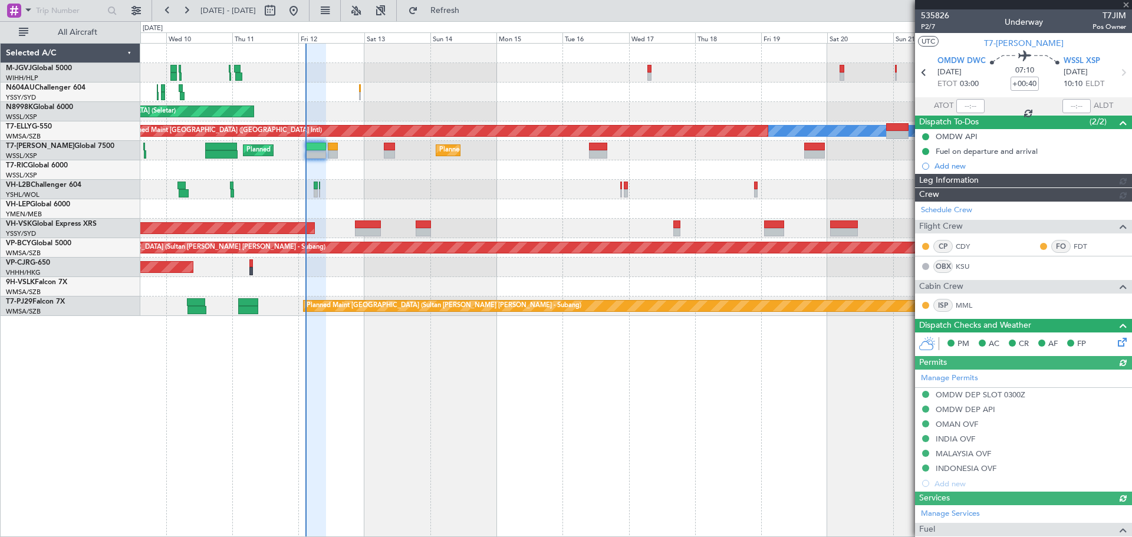
type input "[PERSON_NAME] (KYA)"
type input "-00:15"
type input "8"
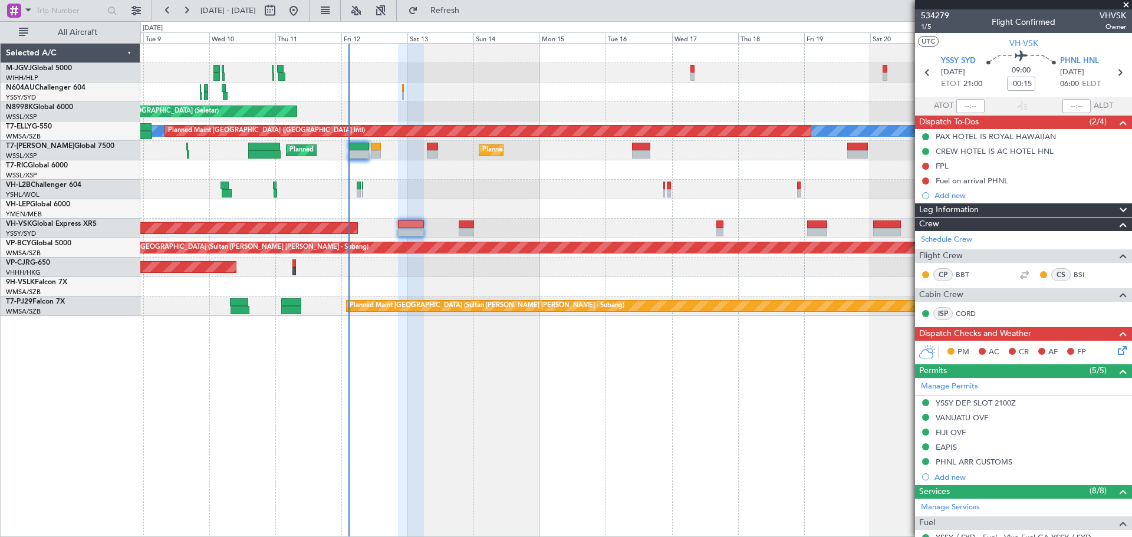
click at [438, 205] on div "Unplanned Maint Wichita (Wichita Mid-continent)" at bounding box center [635, 208] width 991 height 19
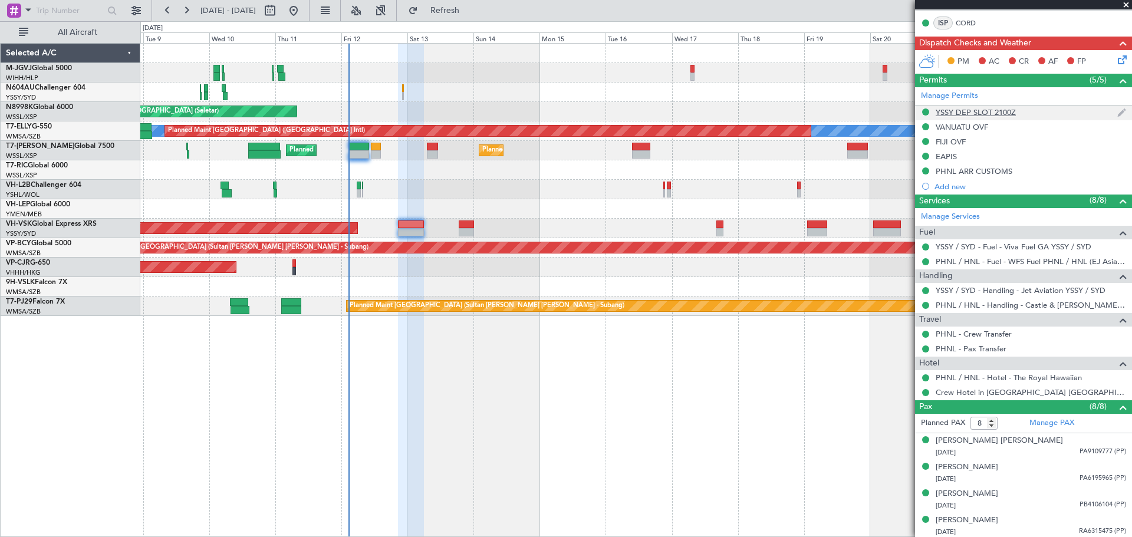
scroll to position [393, 0]
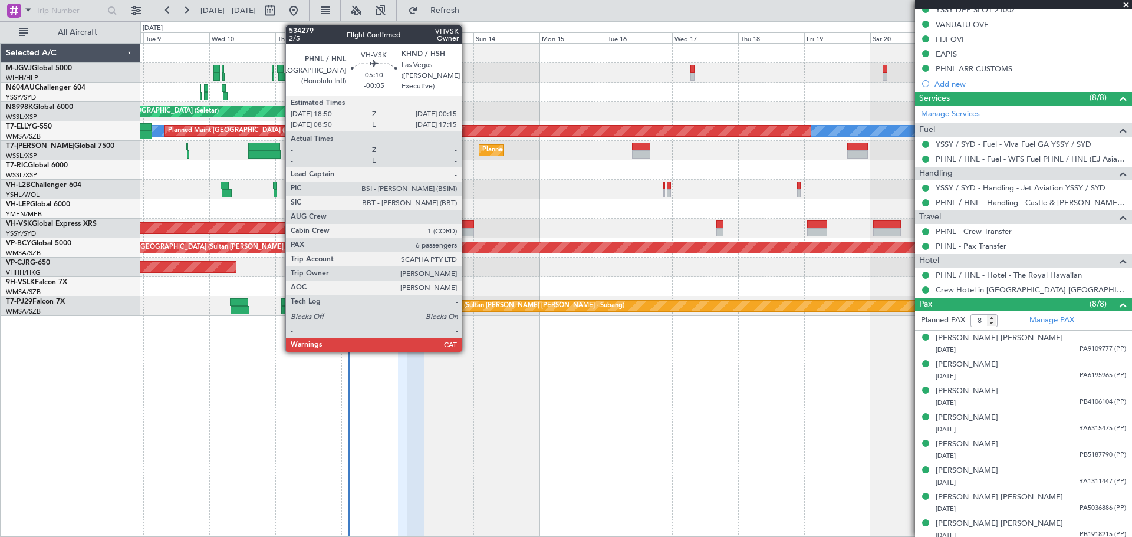
click at [467, 225] on div at bounding box center [466, 224] width 15 height 8
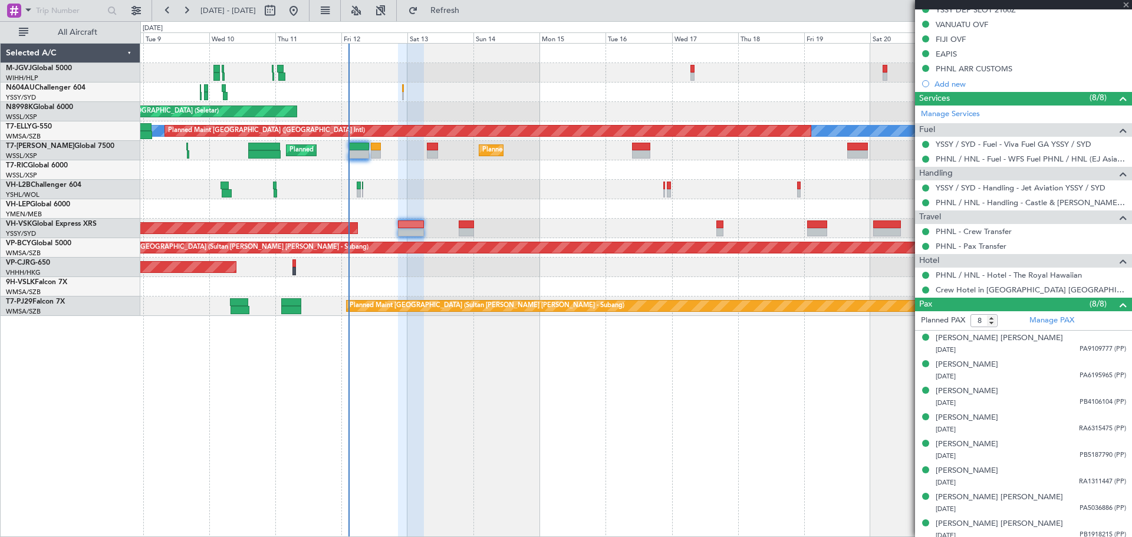
type input "-00:05"
type input "6"
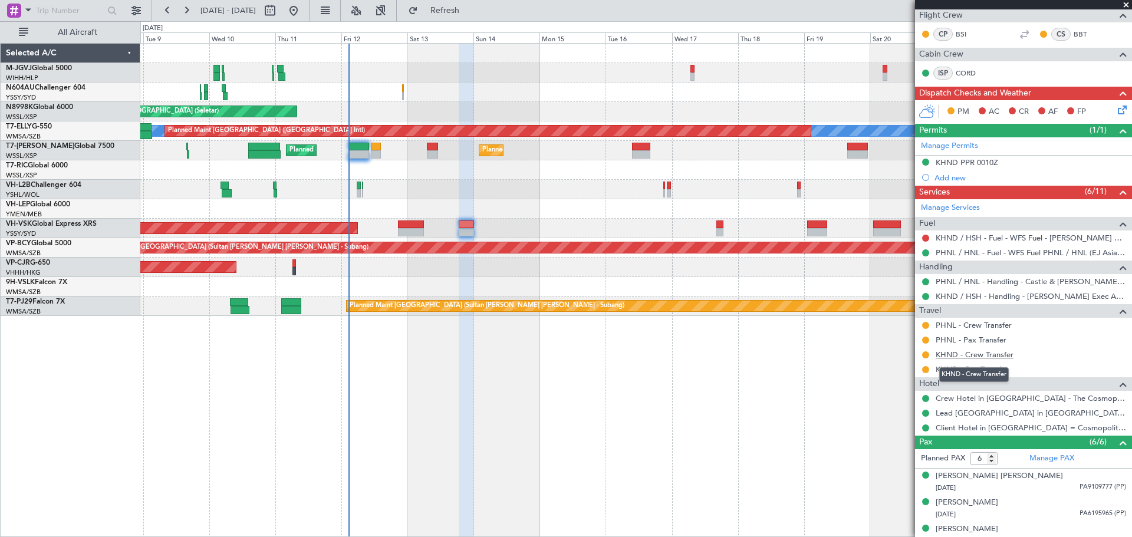
scroll to position [286, 0]
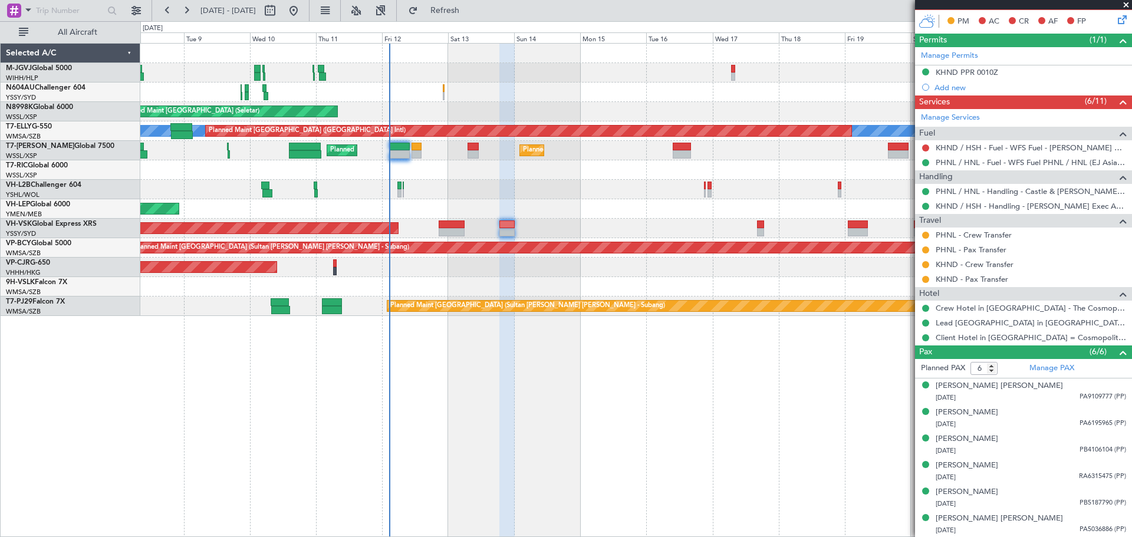
click at [466, 276] on div "Planned Maint [GEOGRAPHIC_DATA] ([GEOGRAPHIC_DATA] Intl)" at bounding box center [635, 267] width 991 height 19
